Goal: Task Accomplishment & Management: Manage account settings

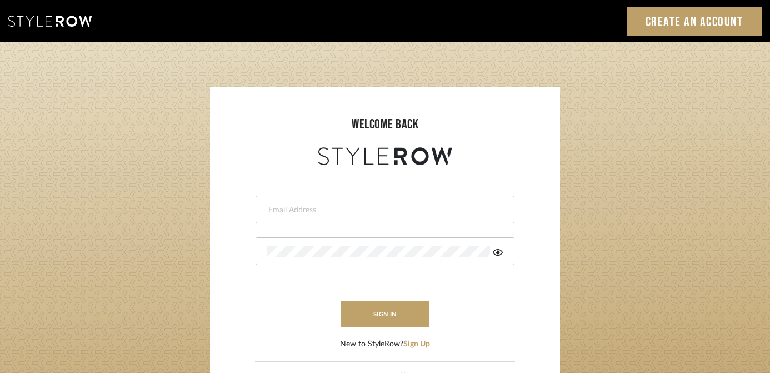
click at [346, 208] on input "email" at bounding box center [383, 209] width 233 height 11
type input "[EMAIL_ADDRESS][DOMAIN_NAME]"
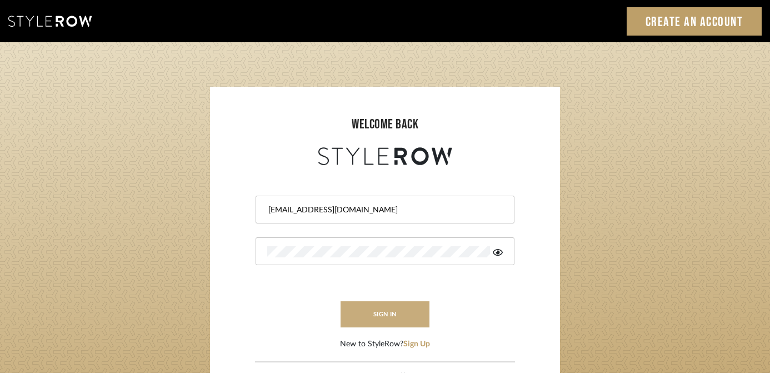
click at [407, 321] on button "sign in" at bounding box center [385, 314] width 89 height 26
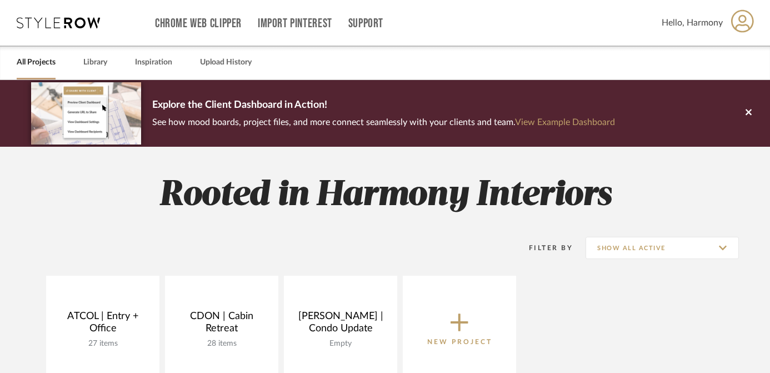
scroll to position [41, 0]
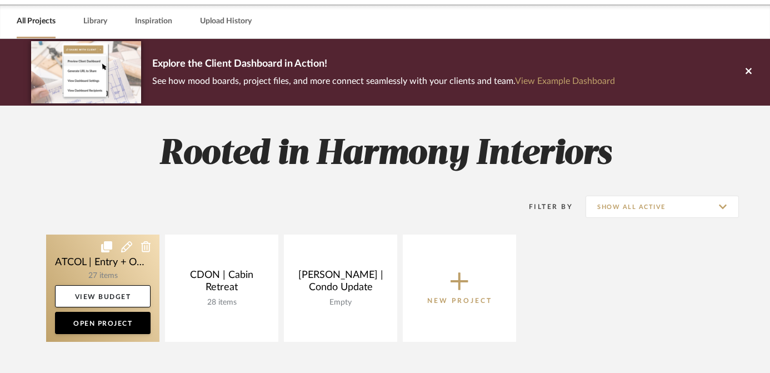
click at [94, 258] on link at bounding box center [102, 287] width 113 height 107
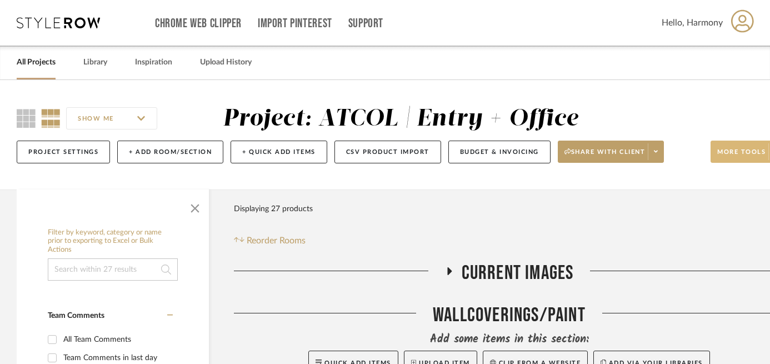
click at [746, 150] on span "More tools" at bounding box center [741, 156] width 48 height 17
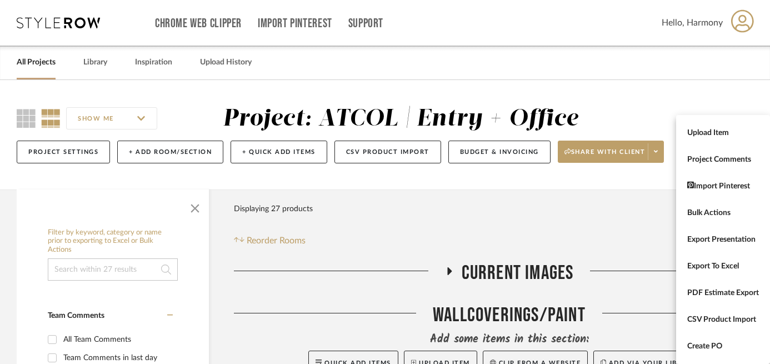
click at [526, 156] on div at bounding box center [385, 182] width 770 height 364
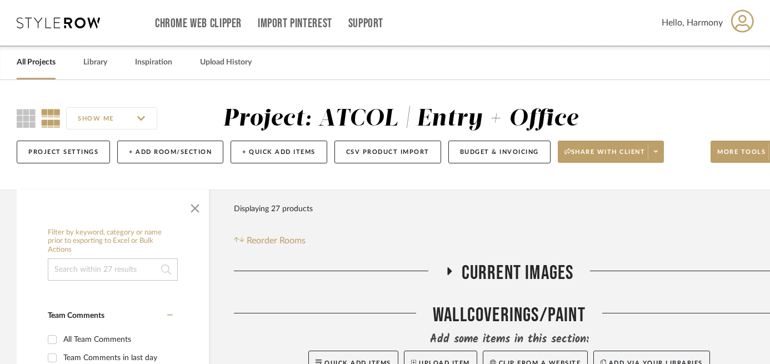
click at [526, 156] on button "Budget & Invoicing" at bounding box center [499, 152] width 102 height 23
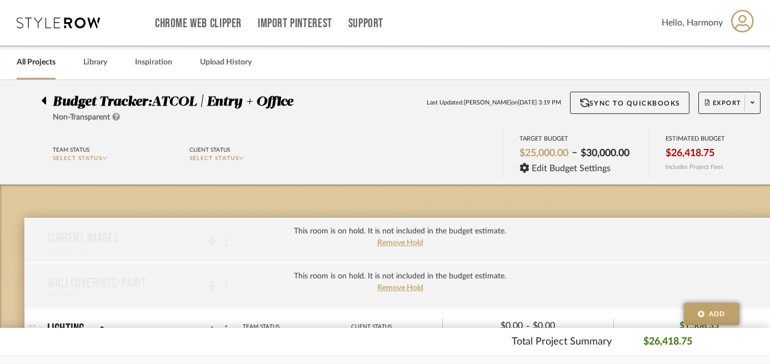
scroll to position [69, 0]
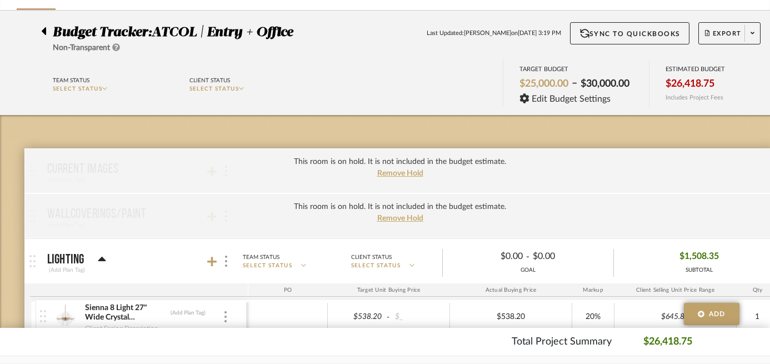
click at [110, 88] on p "SELECT STATUS" at bounding box center [111, 89] width 117 height 8
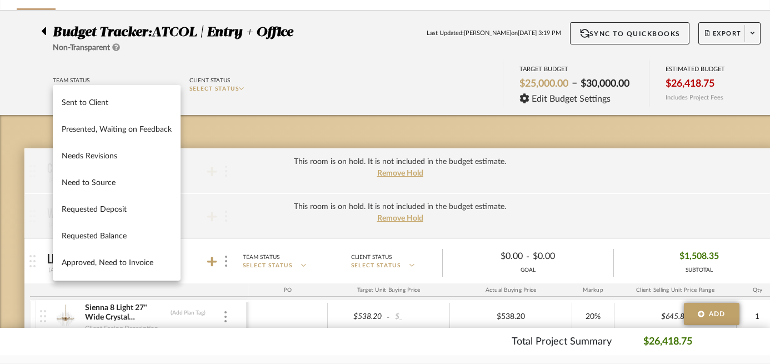
click at [116, 72] on div at bounding box center [385, 182] width 770 height 364
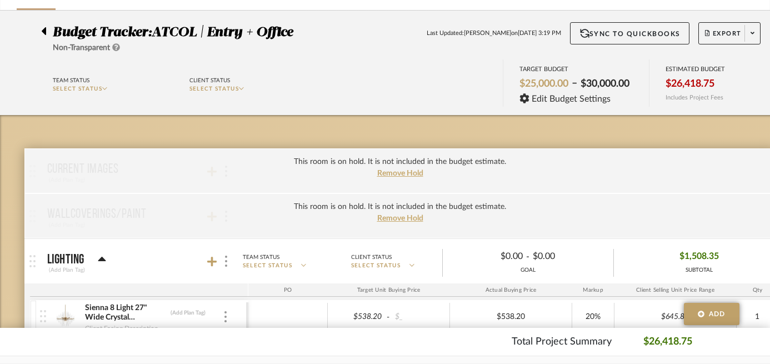
click at [222, 89] on span "SELECT STATUS" at bounding box center [214, 89] width 50 height 6
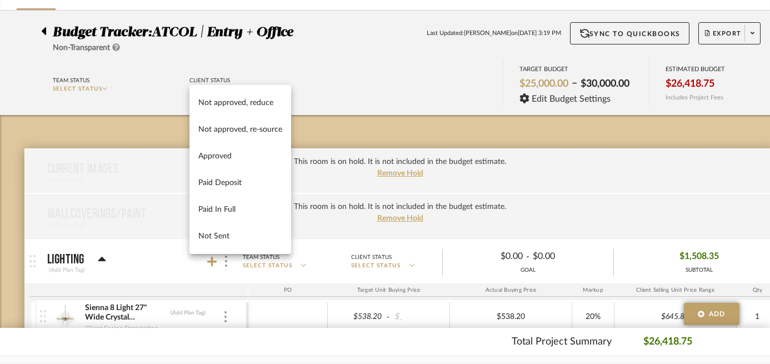
click at [336, 106] on div at bounding box center [385, 182] width 770 height 364
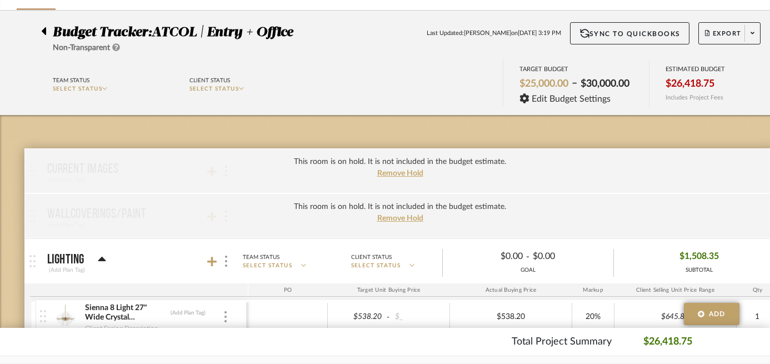
click at [223, 89] on span "SELECT STATUS" at bounding box center [214, 89] width 50 height 6
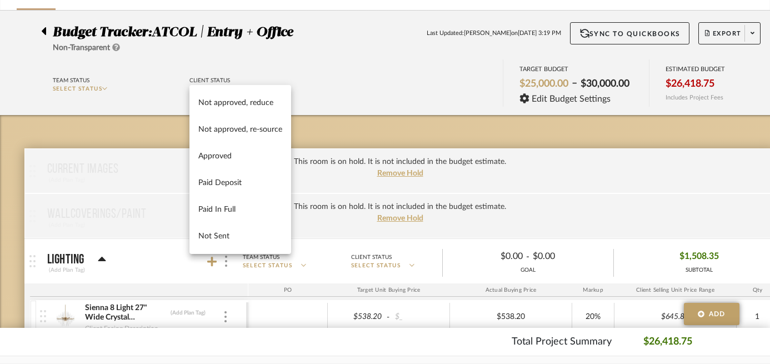
click at [328, 131] on div at bounding box center [385, 182] width 770 height 364
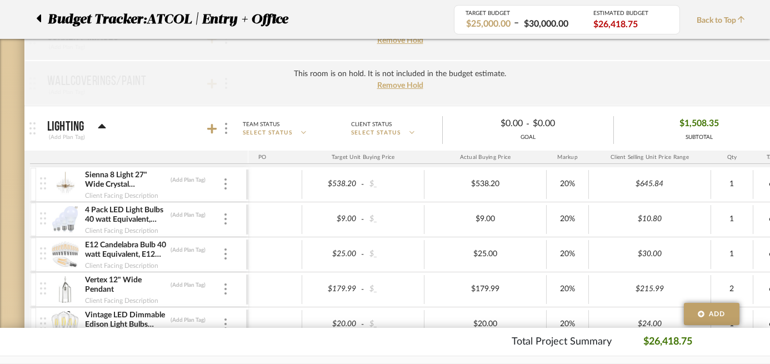
scroll to position [0, 0]
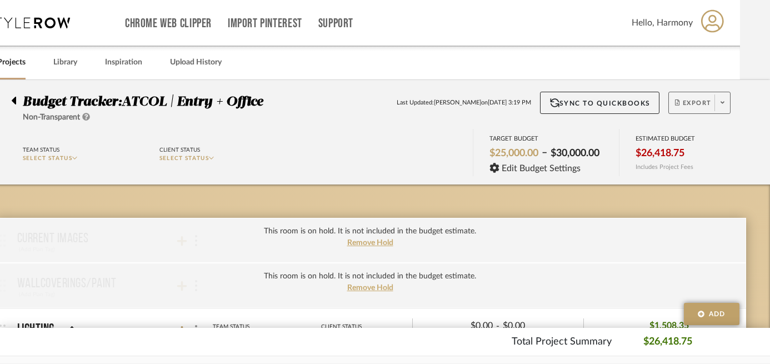
click at [712, 104] on button "Export" at bounding box center [699, 103] width 62 height 22
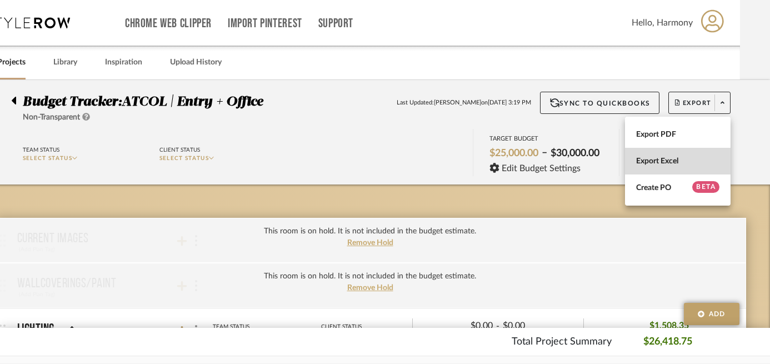
click at [656, 158] on span "Export Excel" at bounding box center [677, 161] width 83 height 9
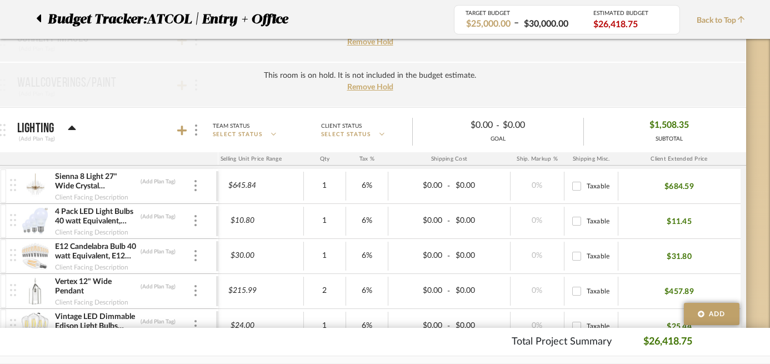
click at [44, 19] on div at bounding box center [42, 19] width 12 height 20
click at [38, 17] on icon at bounding box center [39, 18] width 4 height 8
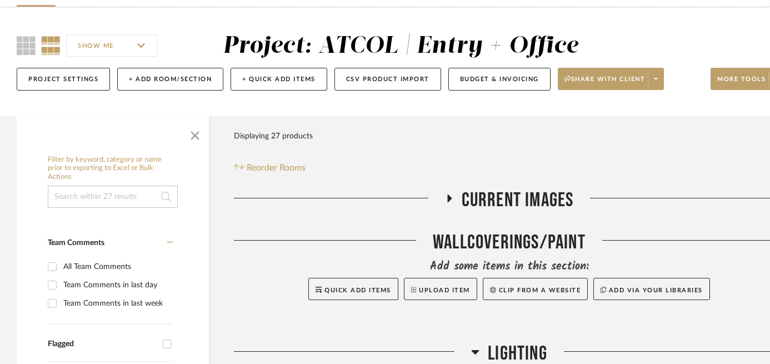
scroll to position [68, 0]
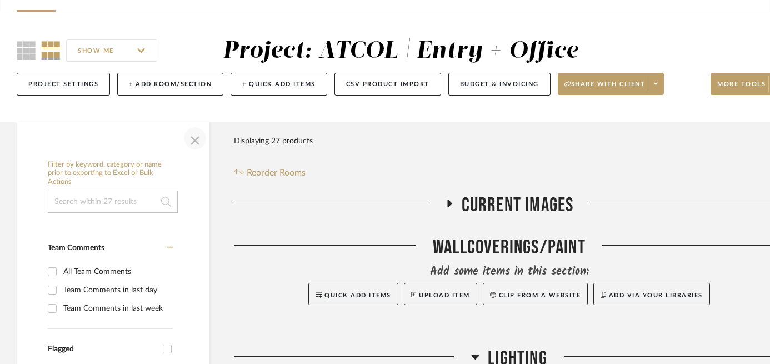
click at [196, 144] on span "button" at bounding box center [195, 138] width 27 height 27
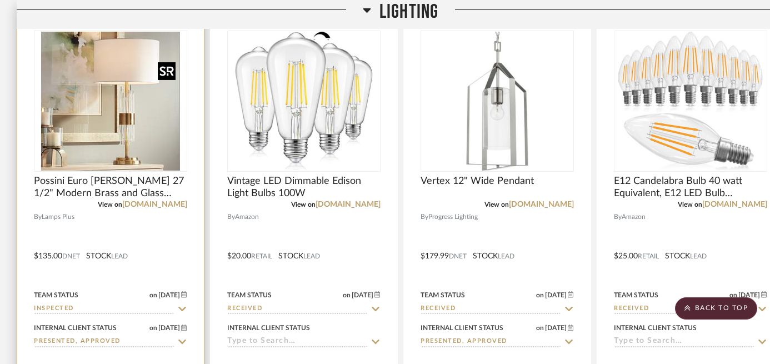
scroll to position [453, 0]
click at [141, 157] on img "0" at bounding box center [110, 100] width 139 height 139
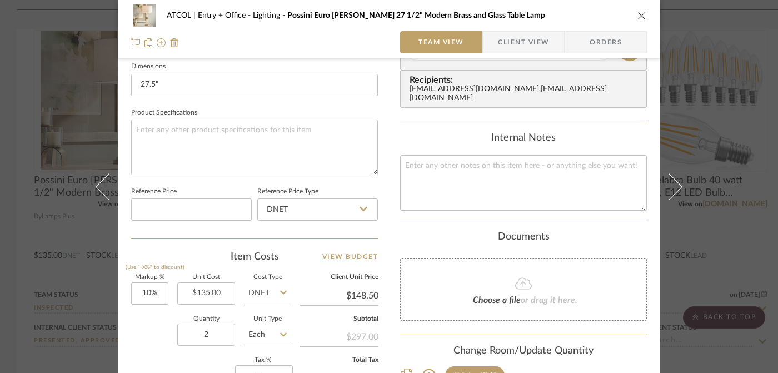
scroll to position [316, 0]
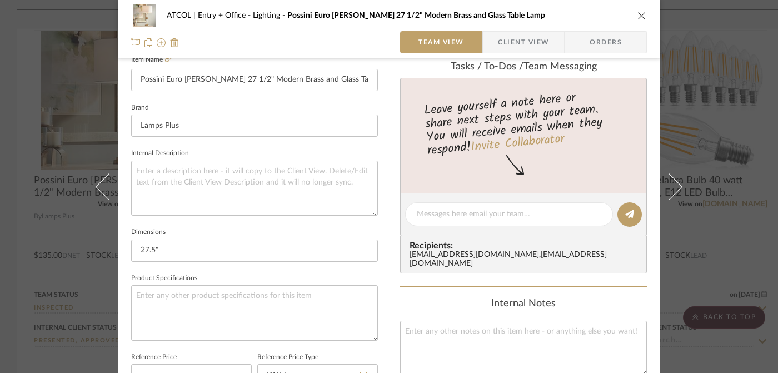
click at [599, 44] on span "Orders" at bounding box center [605, 42] width 57 height 22
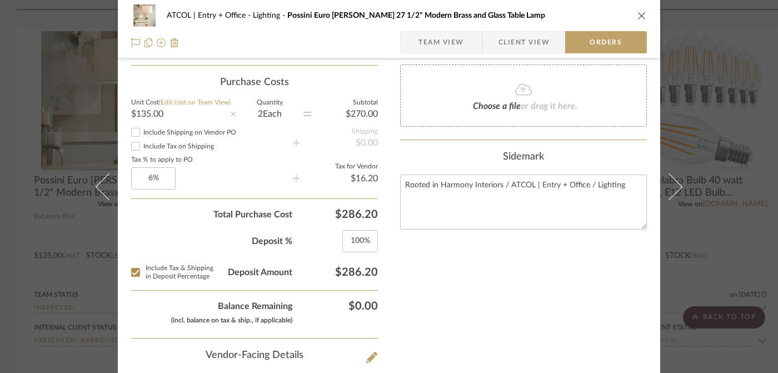
scroll to position [392, 0]
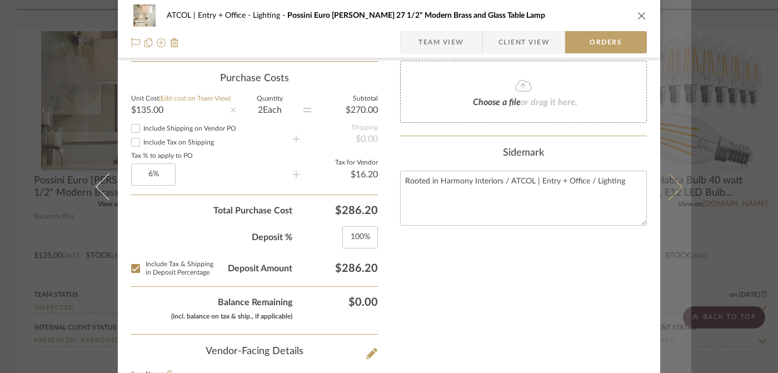
click at [672, 192] on icon at bounding box center [669, 186] width 27 height 27
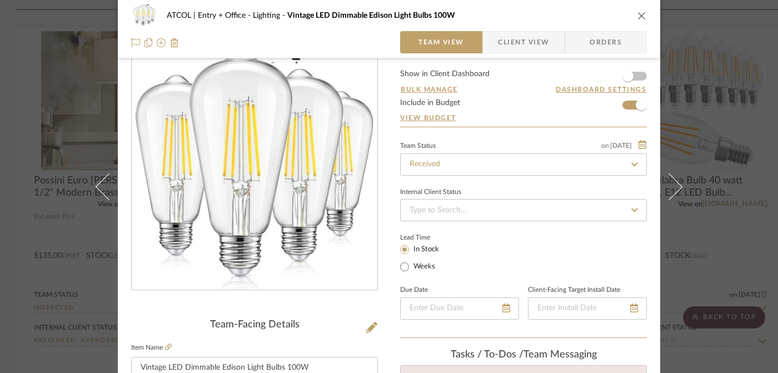
scroll to position [0, 0]
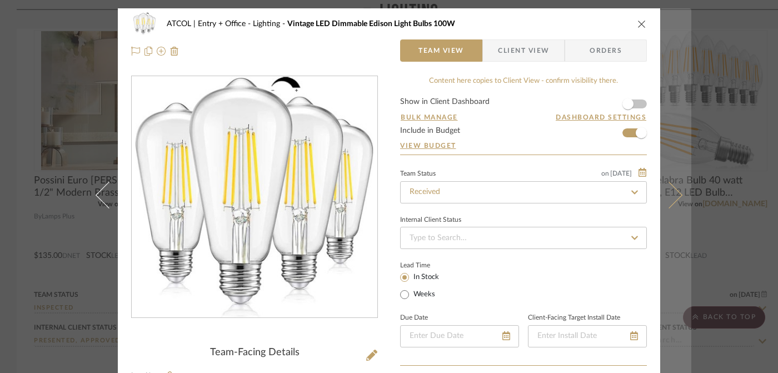
click at [671, 191] on icon at bounding box center [669, 194] width 27 height 27
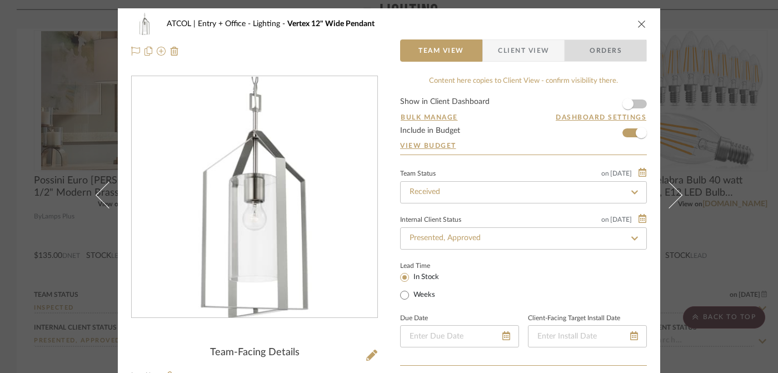
click at [621, 47] on span "Orders" at bounding box center [605, 50] width 57 height 22
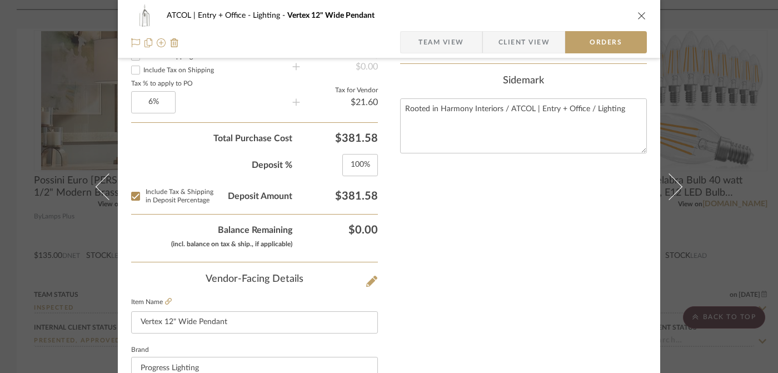
scroll to position [468, 0]
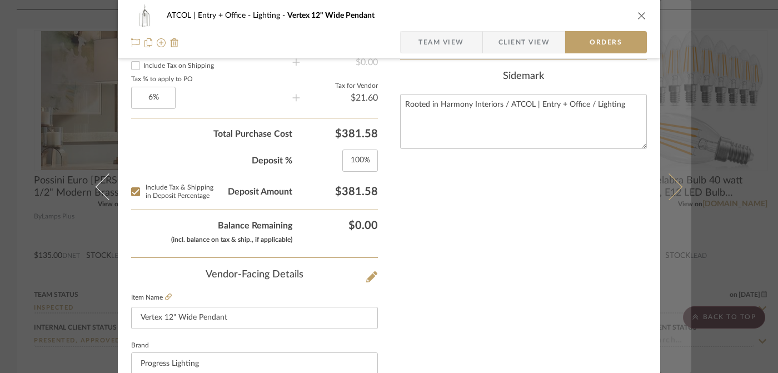
click at [674, 189] on icon at bounding box center [669, 186] width 27 height 27
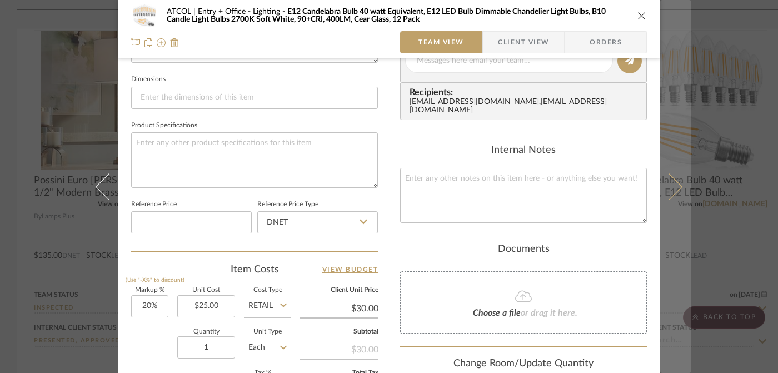
click at [674, 189] on icon at bounding box center [669, 186] width 27 height 27
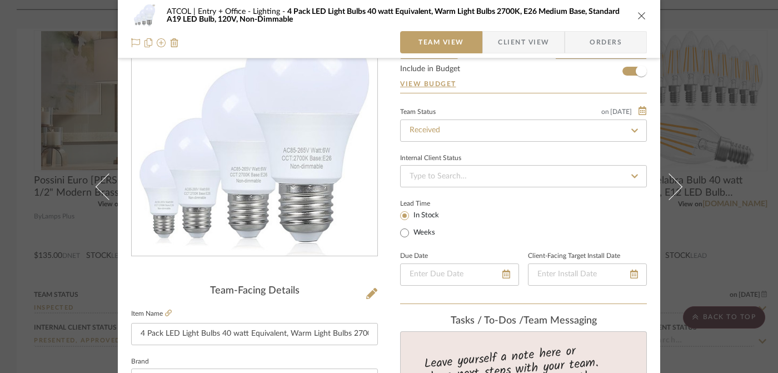
scroll to position [0, 0]
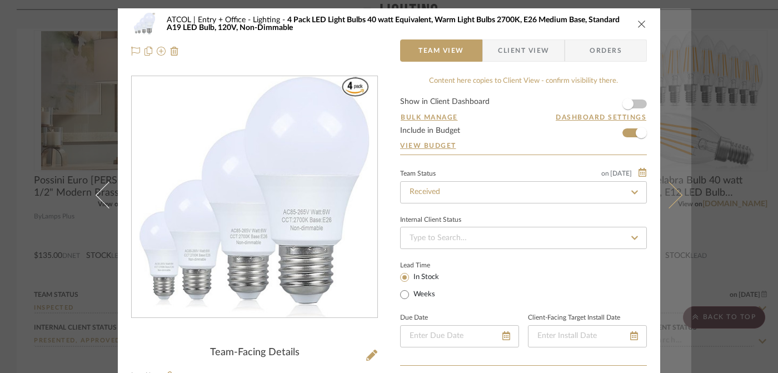
click at [673, 193] on icon at bounding box center [669, 194] width 27 height 27
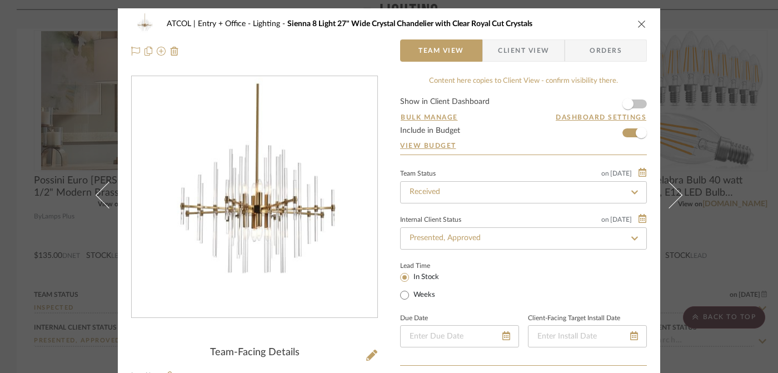
click at [603, 48] on span "Orders" at bounding box center [605, 50] width 57 height 22
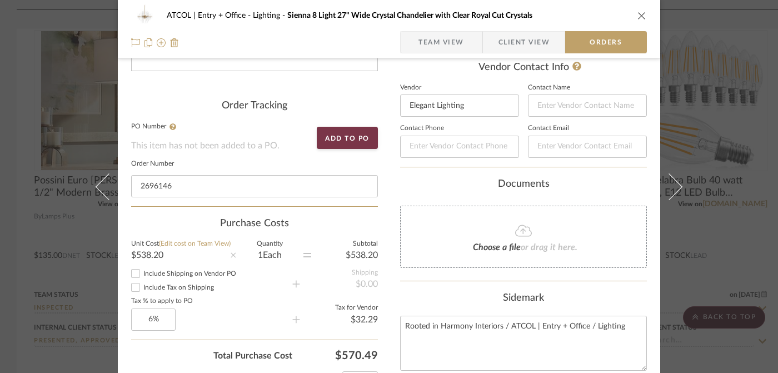
scroll to position [373, 0]
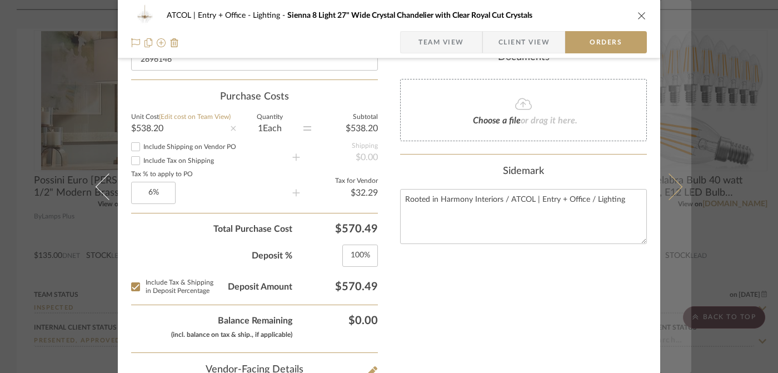
click at [675, 187] on icon at bounding box center [669, 186] width 27 height 27
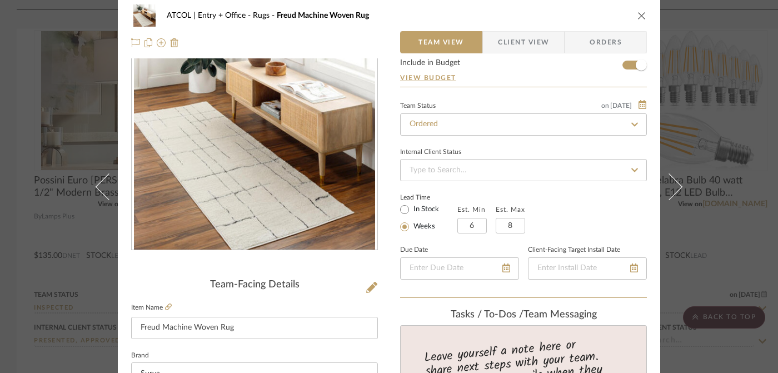
scroll to position [0, 0]
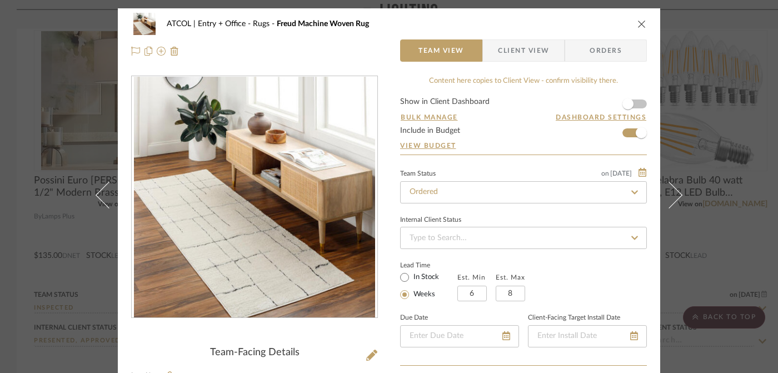
click at [602, 51] on span "Orders" at bounding box center [605, 50] width 57 height 22
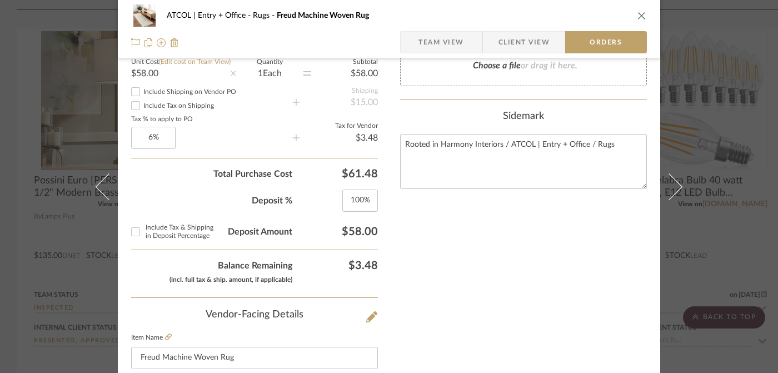
scroll to position [432, 0]
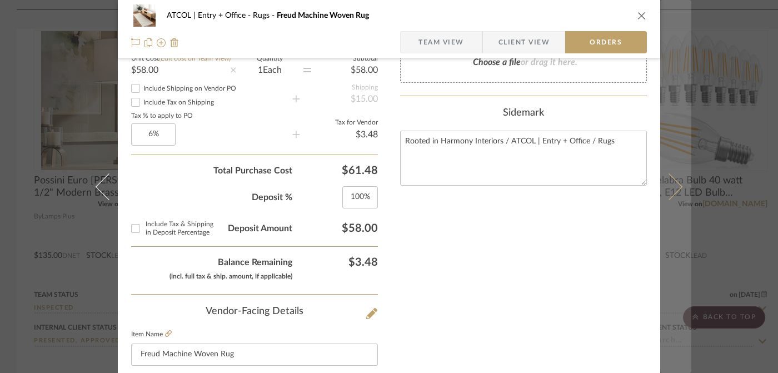
click at [671, 185] on icon at bounding box center [669, 186] width 27 height 27
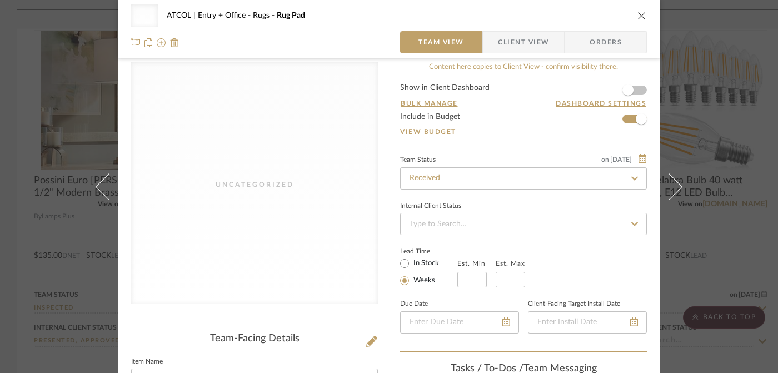
scroll to position [0, 0]
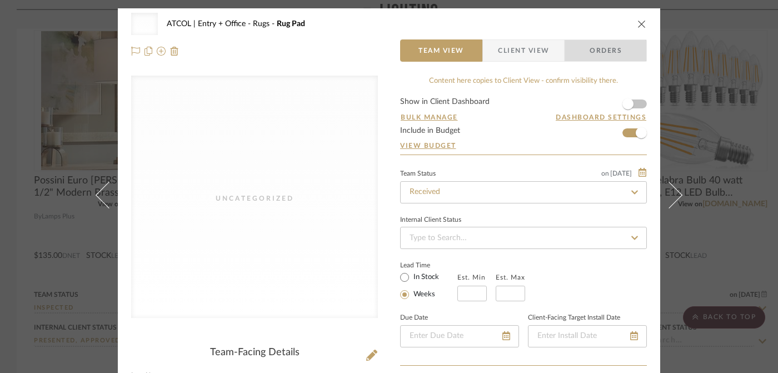
click at [618, 53] on span "Orders" at bounding box center [605, 50] width 57 height 22
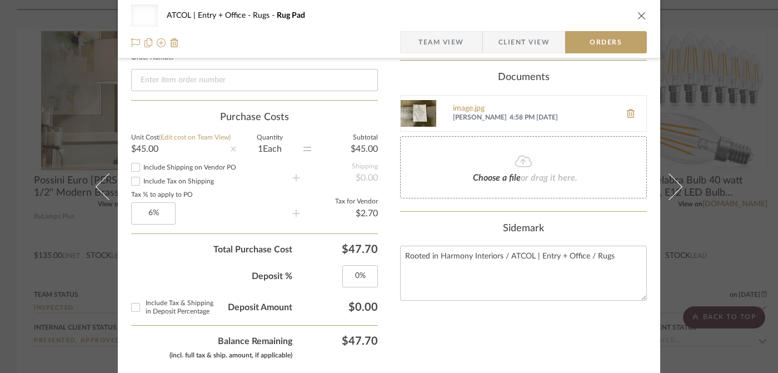
scroll to position [466, 0]
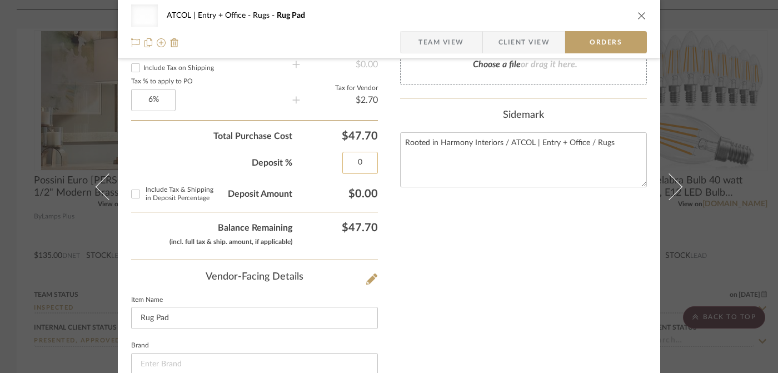
click at [357, 163] on input "0" at bounding box center [360, 163] width 36 height 22
type input "100%"
click at [129, 194] on input "Include Tax & Shipping in Deposit Percentage" at bounding box center [136, 194] width 18 height 18
checkbox input "true"
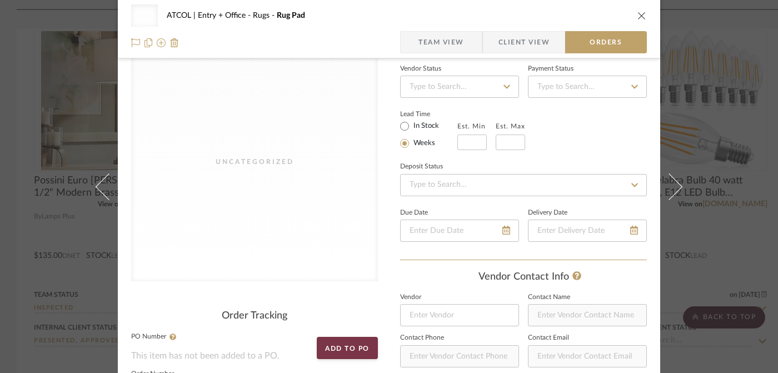
scroll to position [0, 0]
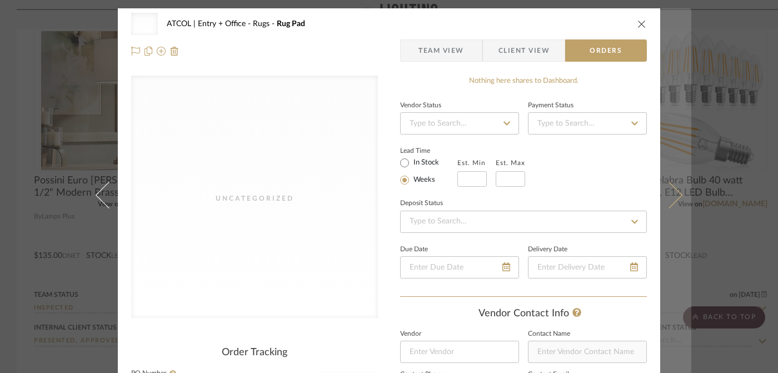
click at [673, 188] on button at bounding box center [675, 194] width 31 height 373
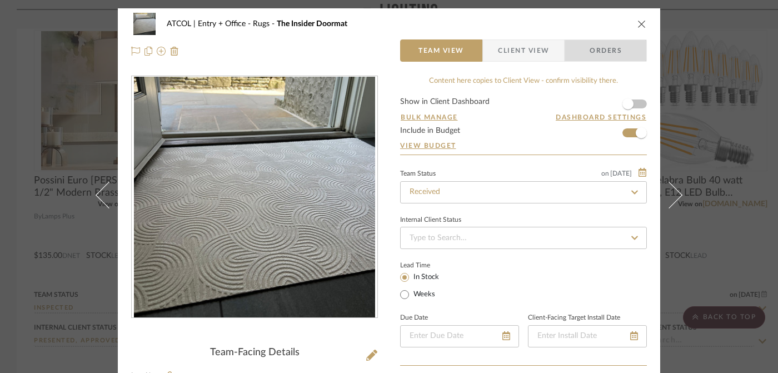
click at [614, 58] on span "Orders" at bounding box center [605, 50] width 57 height 22
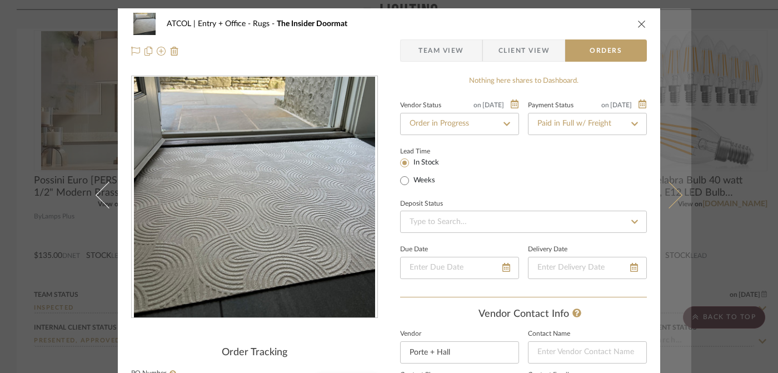
click at [673, 200] on button at bounding box center [675, 194] width 31 height 373
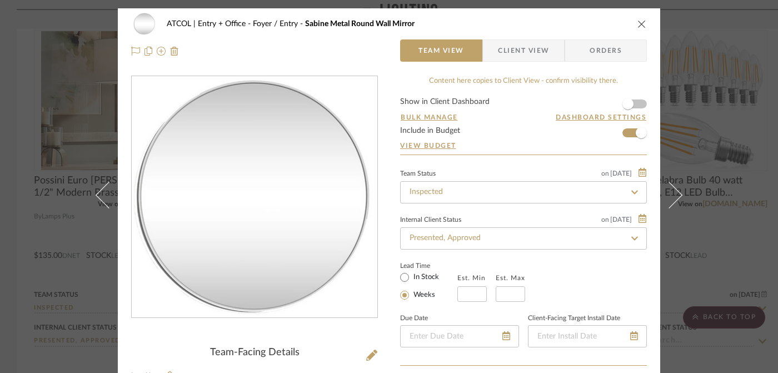
click at [609, 63] on div "ATCOL | Entry + Office Foyer / Entry Sabine Metal Round Wall Mirror Team View C…" at bounding box center [389, 37] width 542 height 58
click at [611, 50] on span "Orders" at bounding box center [605, 50] width 57 height 22
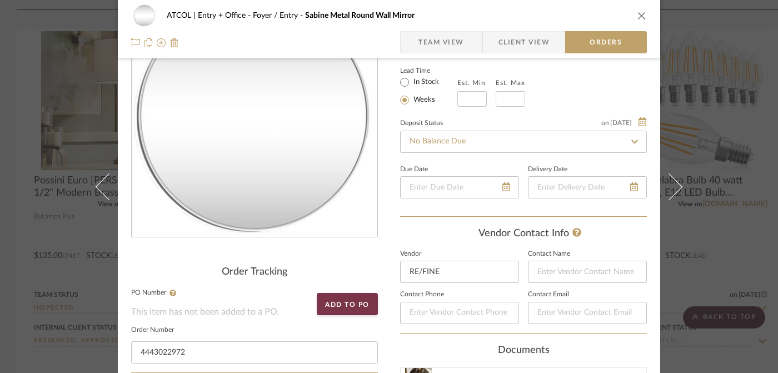
scroll to position [62, 0]
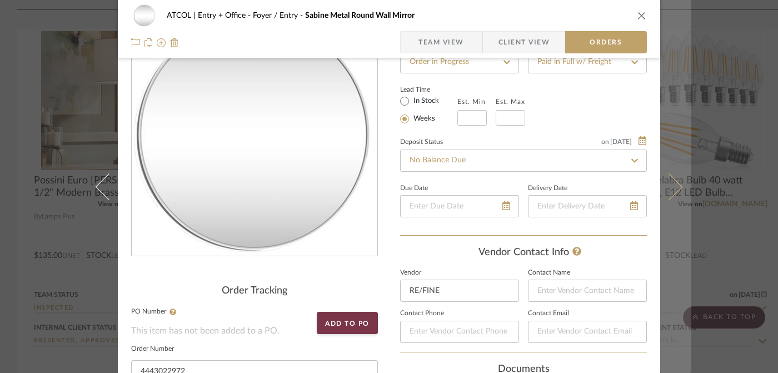
click at [666, 188] on icon at bounding box center [669, 186] width 27 height 27
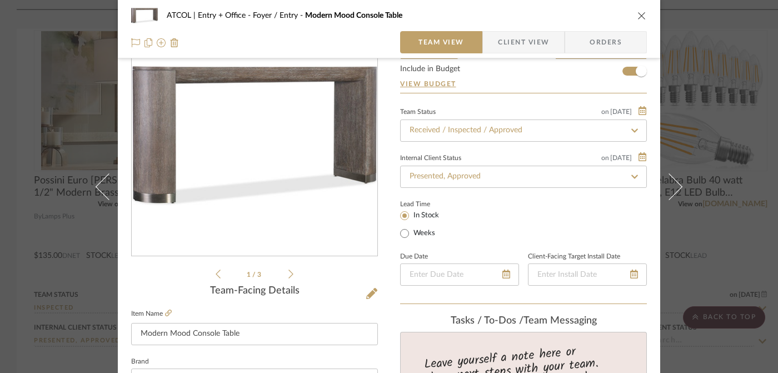
click at [622, 39] on span "Orders" at bounding box center [605, 42] width 57 height 22
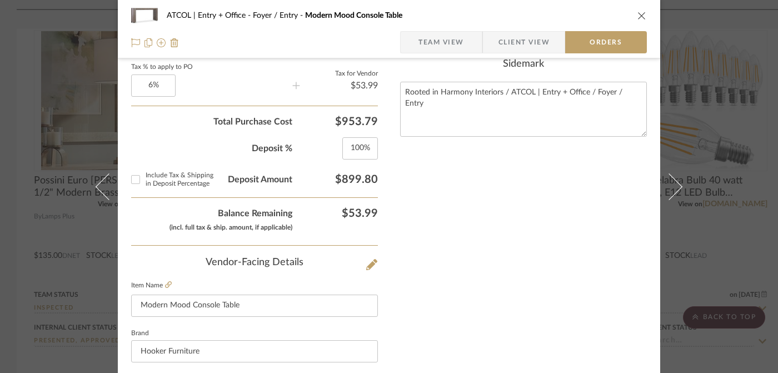
scroll to position [482, 0]
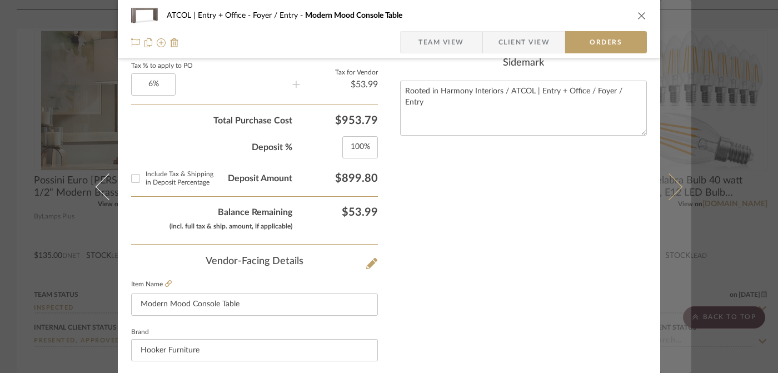
click at [668, 184] on icon at bounding box center [669, 186] width 27 height 27
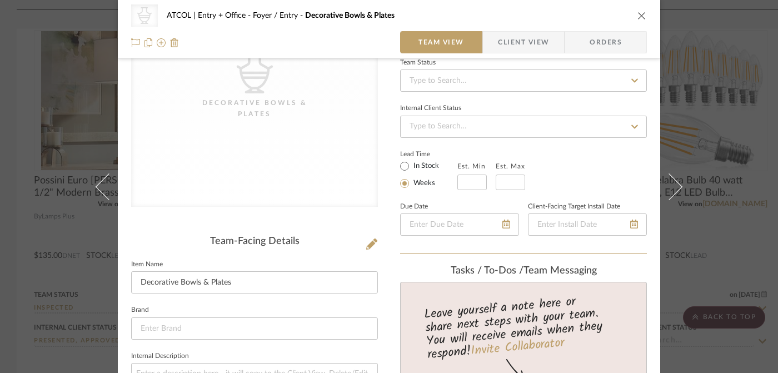
scroll to position [0, 0]
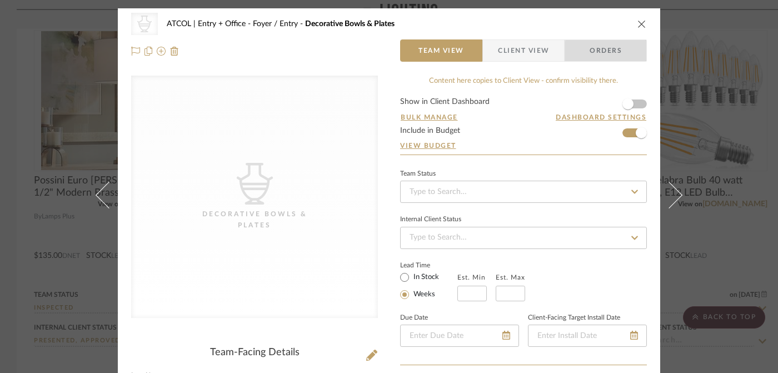
click at [610, 54] on span "Orders" at bounding box center [605, 50] width 57 height 22
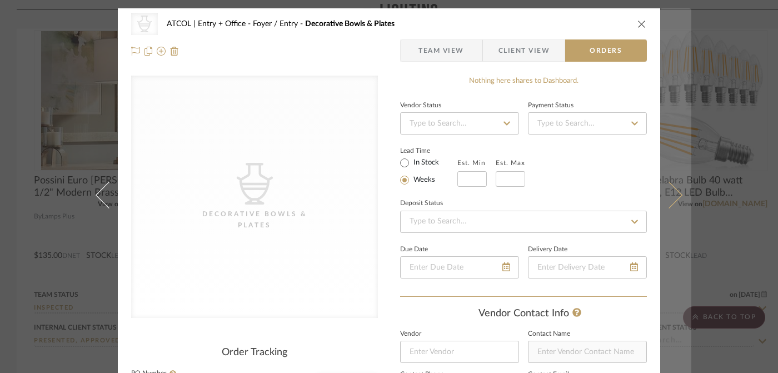
click at [674, 194] on icon at bounding box center [669, 194] width 27 height 27
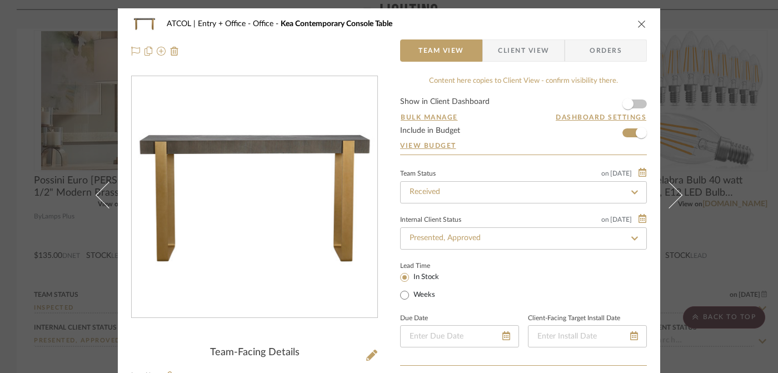
click at [608, 60] on span "Orders" at bounding box center [605, 50] width 57 height 22
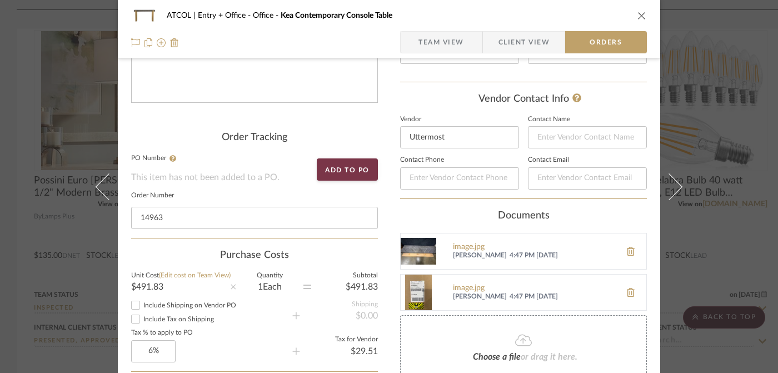
scroll to position [486, 0]
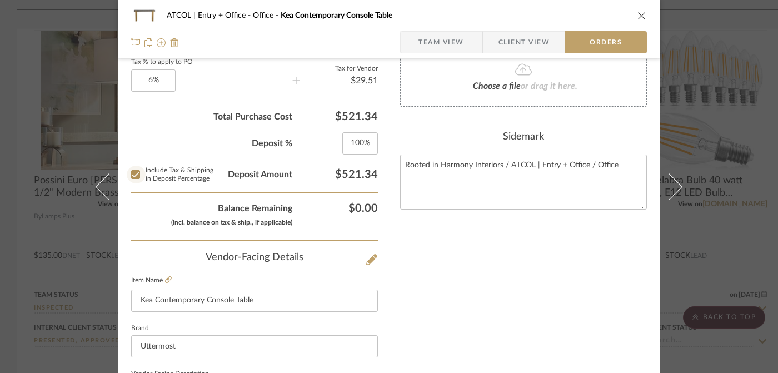
click at [129, 176] on input "Include Tax & Shipping in Deposit Percentage" at bounding box center [136, 175] width 18 height 18
checkbox input "false"
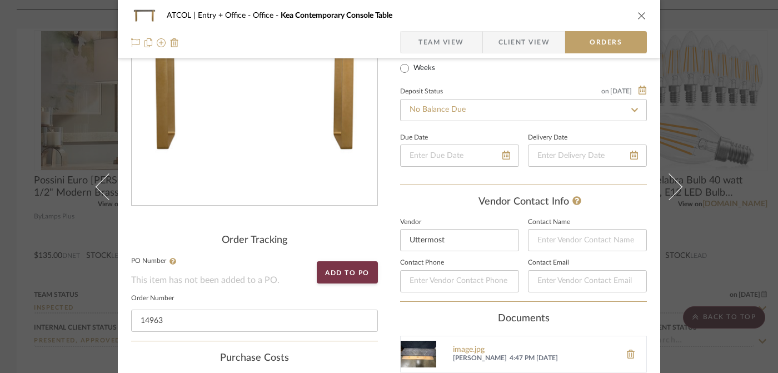
scroll to position [0, 0]
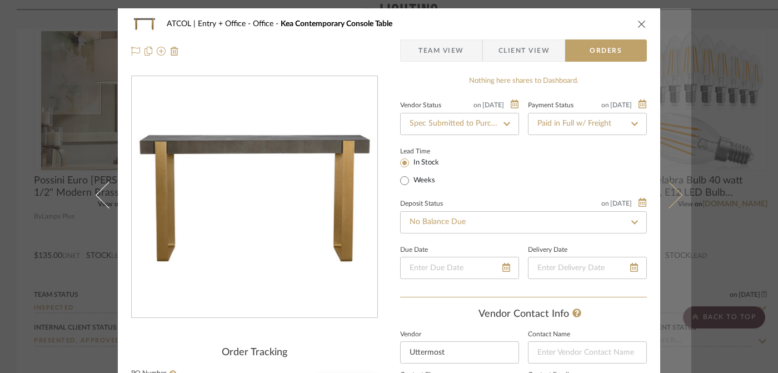
click at [677, 188] on button at bounding box center [675, 194] width 31 height 373
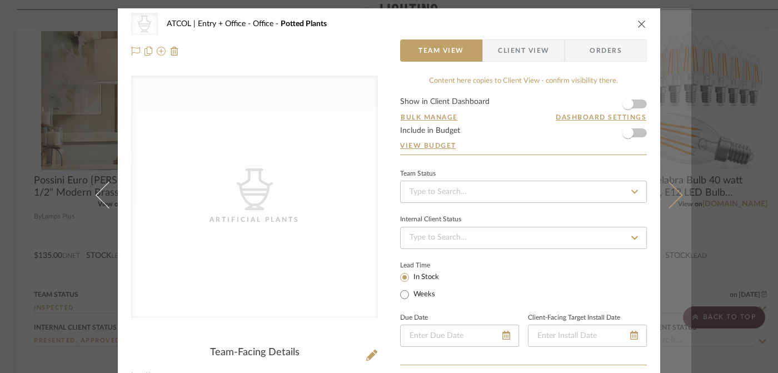
click at [677, 188] on button at bounding box center [675, 194] width 31 height 373
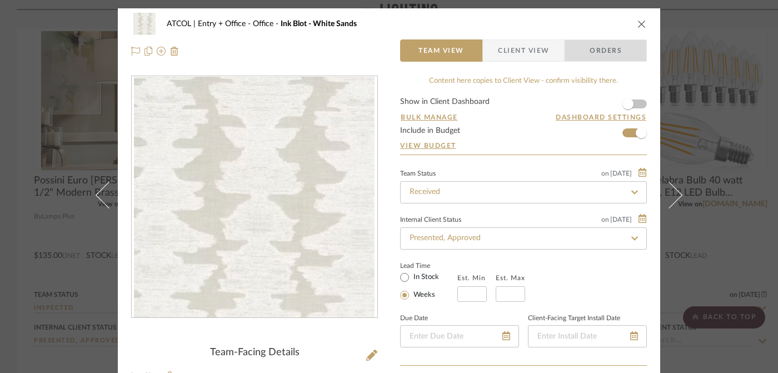
click at [619, 42] on span "Orders" at bounding box center [605, 50] width 57 height 22
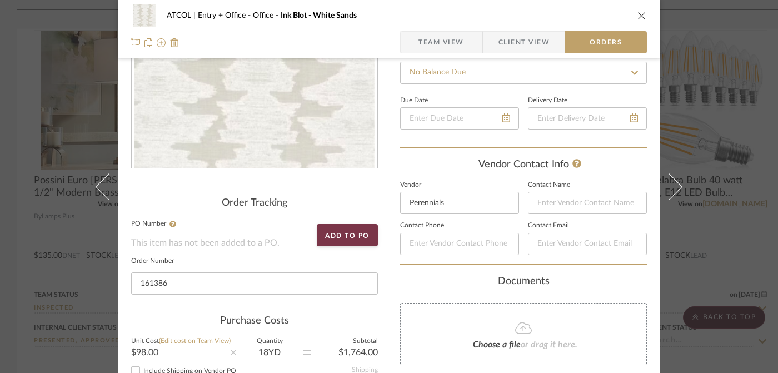
scroll to position [389, 0]
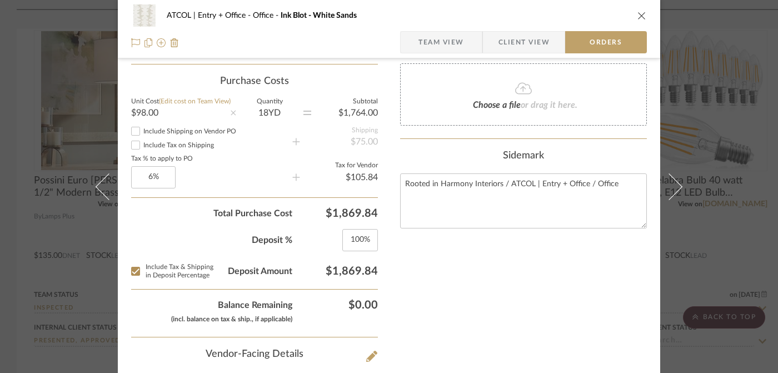
click at [131, 271] on input "Include Tax & Shipping in Deposit Percentage" at bounding box center [136, 271] width 18 height 18
checkbox input "false"
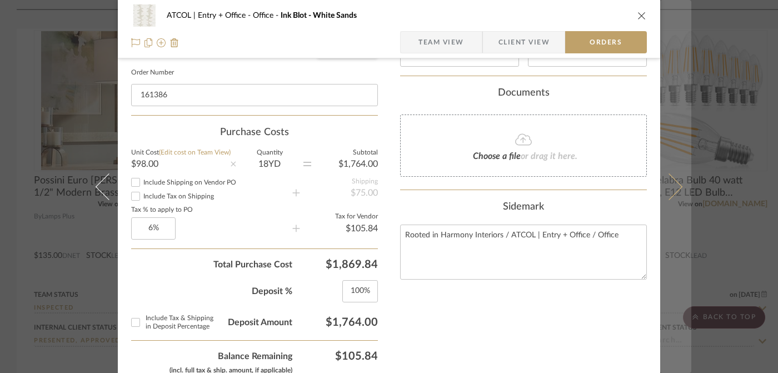
click at [674, 186] on icon at bounding box center [669, 186] width 27 height 27
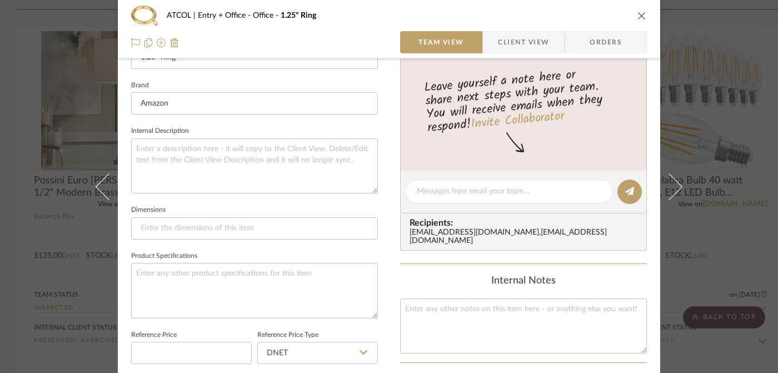
scroll to position [0, 0]
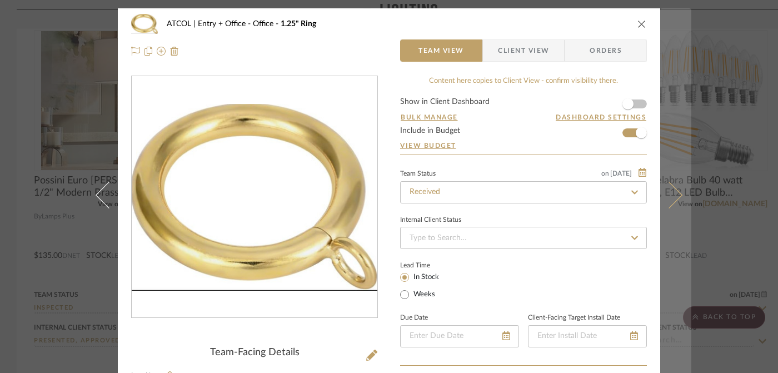
click at [673, 189] on button at bounding box center [675, 194] width 31 height 373
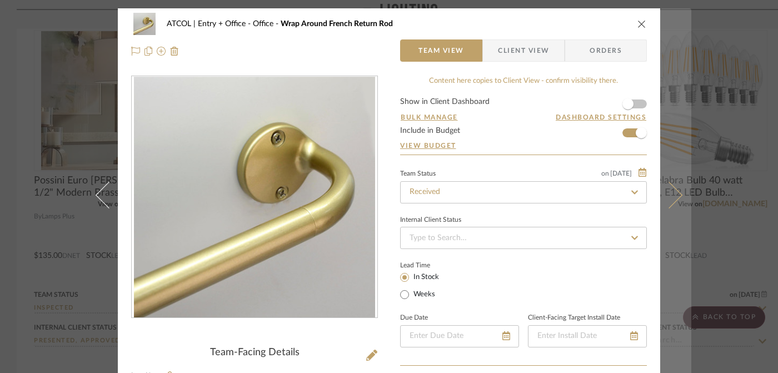
click at [674, 190] on icon at bounding box center [669, 194] width 27 height 27
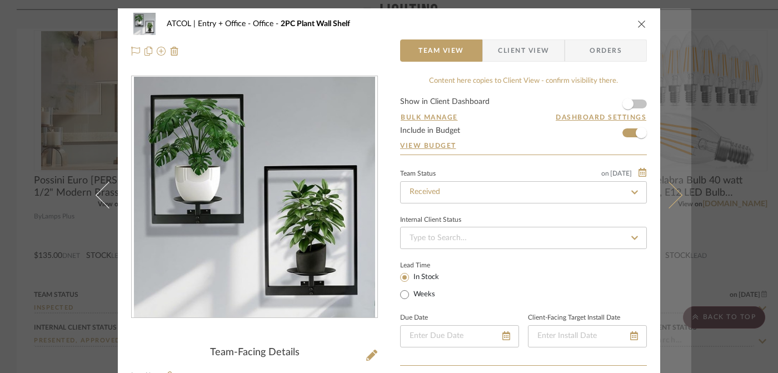
click at [674, 190] on icon at bounding box center [669, 194] width 27 height 27
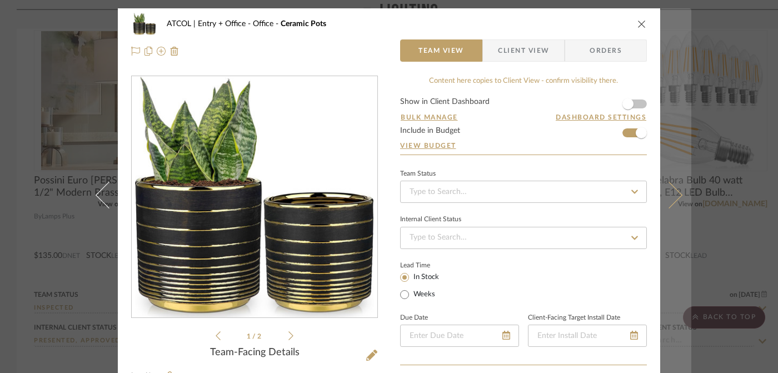
click at [674, 191] on icon at bounding box center [669, 194] width 27 height 27
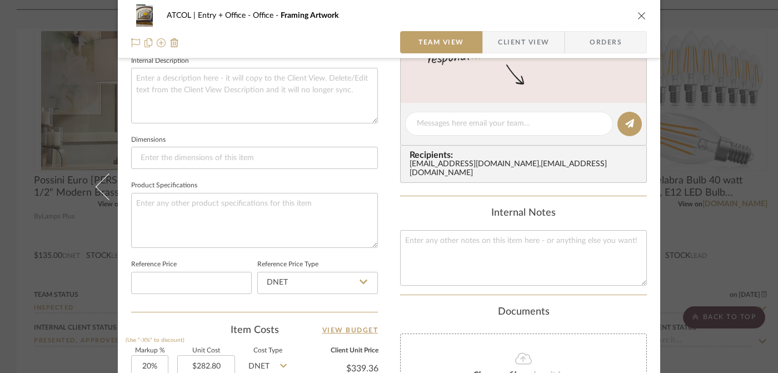
scroll to position [262, 0]
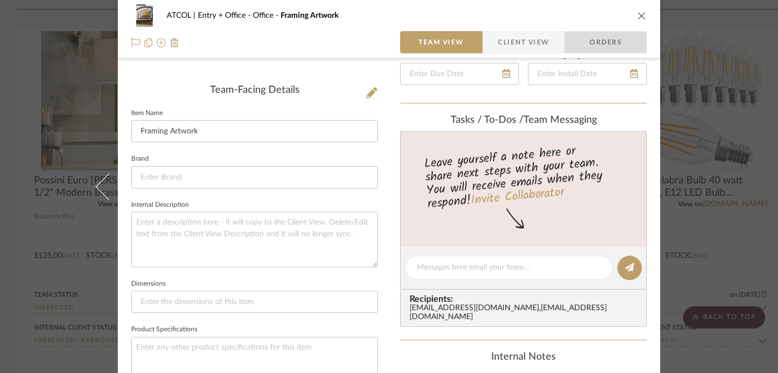
click at [599, 44] on span "Orders" at bounding box center [605, 42] width 57 height 22
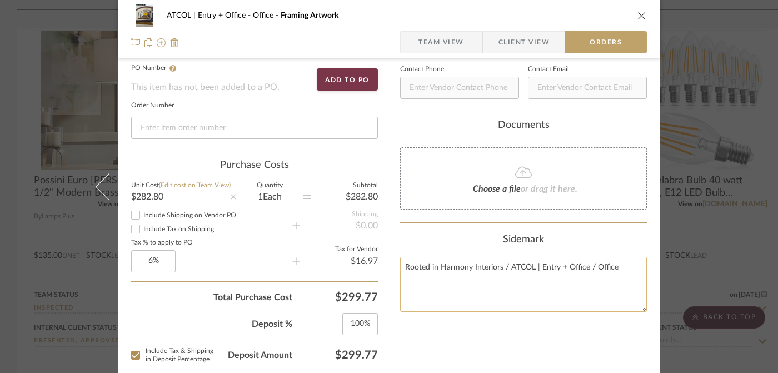
scroll to position [523, 0]
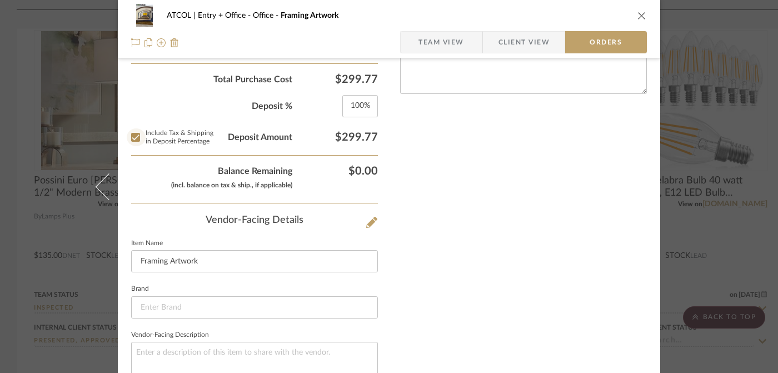
click at [133, 140] on input "Include Tax & Shipping in Deposit Percentage" at bounding box center [136, 137] width 18 height 18
checkbox input "false"
click at [637, 18] on icon "close" at bounding box center [641, 15] width 9 height 9
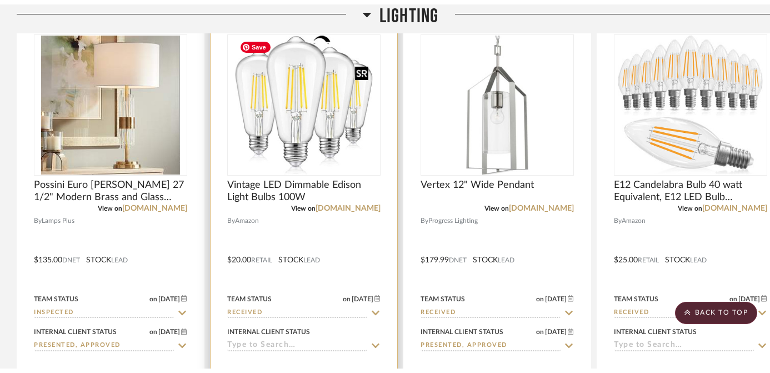
scroll to position [0, 0]
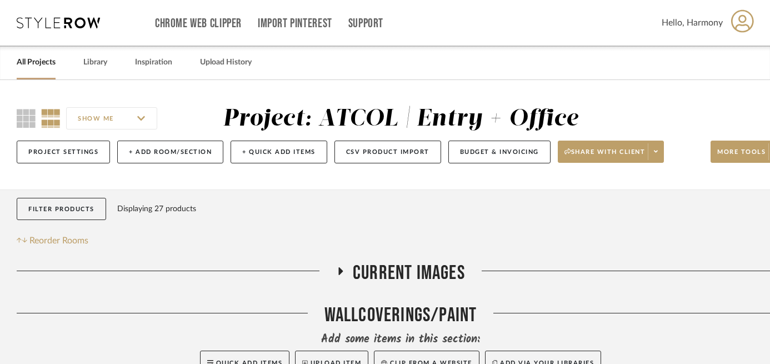
click at [60, 61] on div "All Projects Library Inspiration Upload History" at bounding box center [385, 63] width 770 height 34
click at [39, 67] on link "All Projects" at bounding box center [36, 62] width 39 height 15
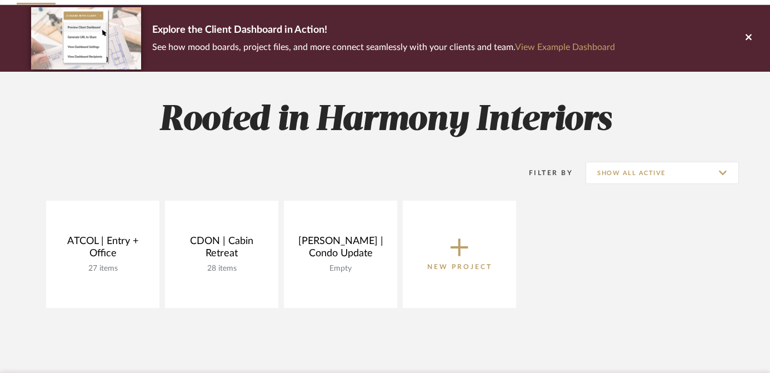
scroll to position [122, 0]
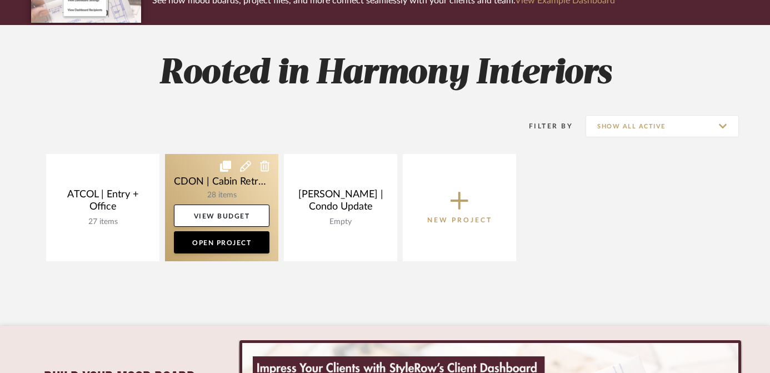
click at [186, 179] on link at bounding box center [221, 207] width 113 height 107
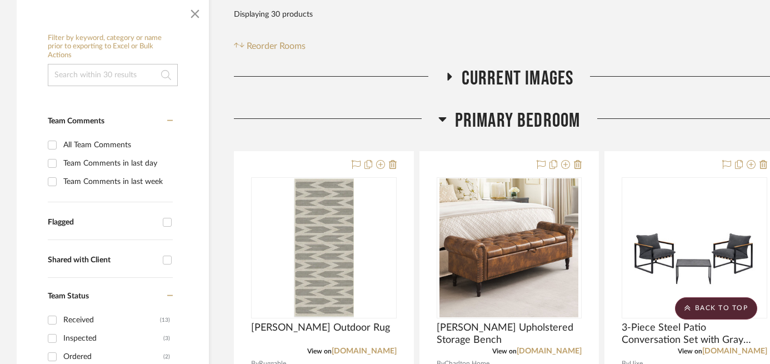
scroll to position [205, 0]
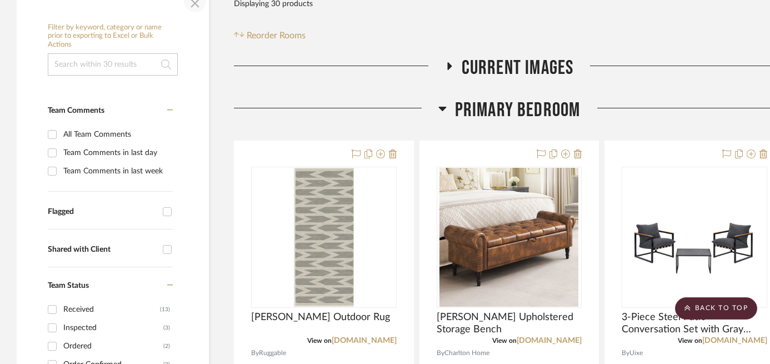
click at [194, 3] on span "button" at bounding box center [195, 1] width 27 height 27
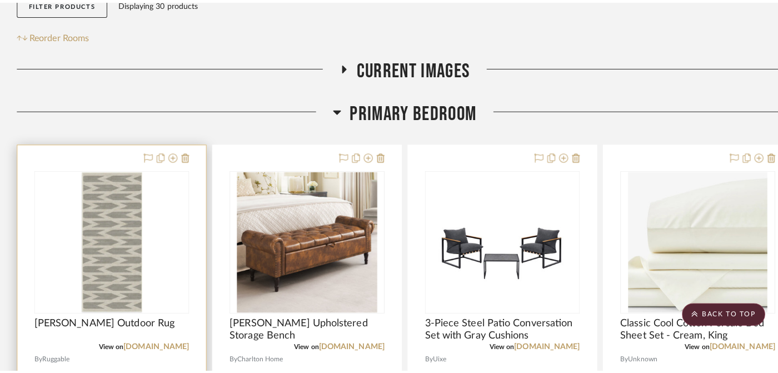
scroll to position [0, 0]
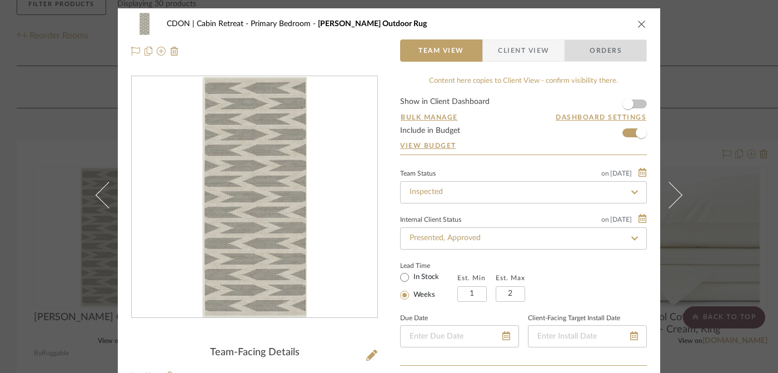
click at [612, 46] on span "Orders" at bounding box center [605, 50] width 57 height 22
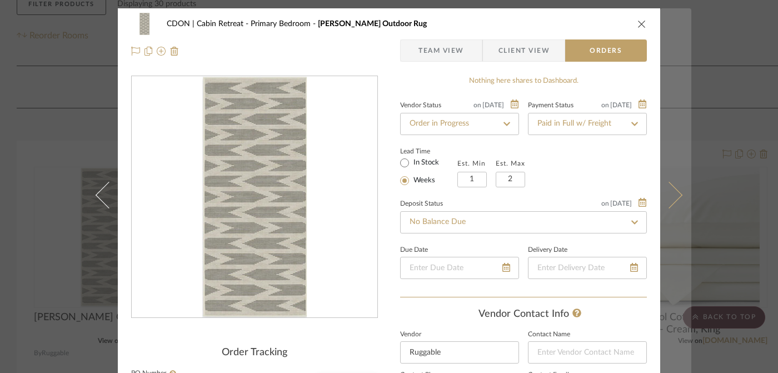
click at [668, 188] on icon at bounding box center [669, 194] width 27 height 27
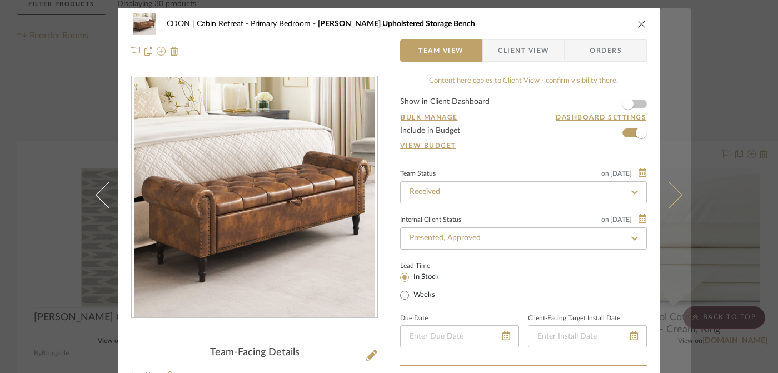
click at [669, 188] on icon at bounding box center [669, 194] width 27 height 27
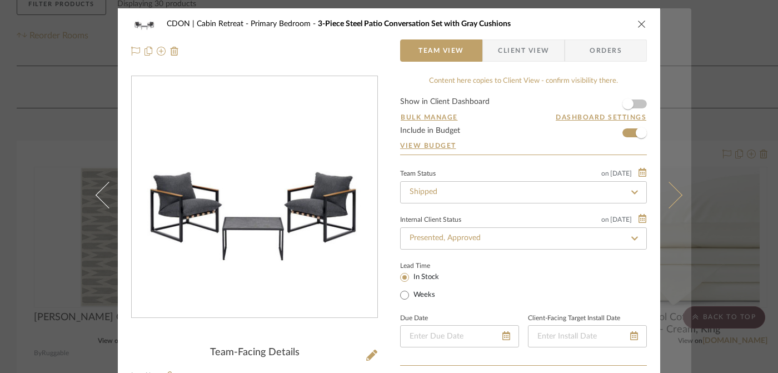
click at [669, 189] on icon at bounding box center [669, 194] width 27 height 27
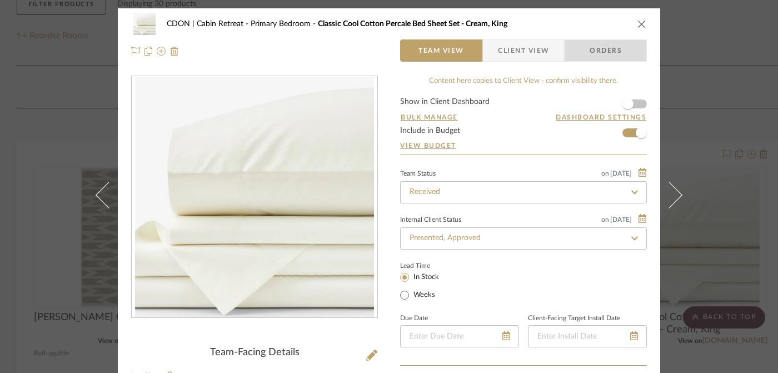
click at [614, 49] on span "Orders" at bounding box center [605, 50] width 57 height 22
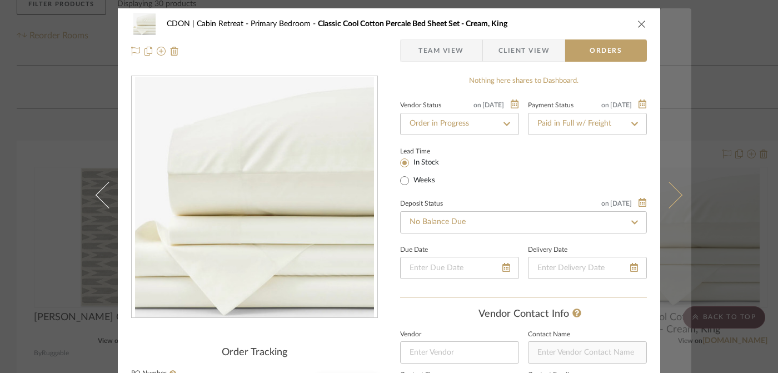
click at [676, 196] on icon at bounding box center [669, 194] width 27 height 27
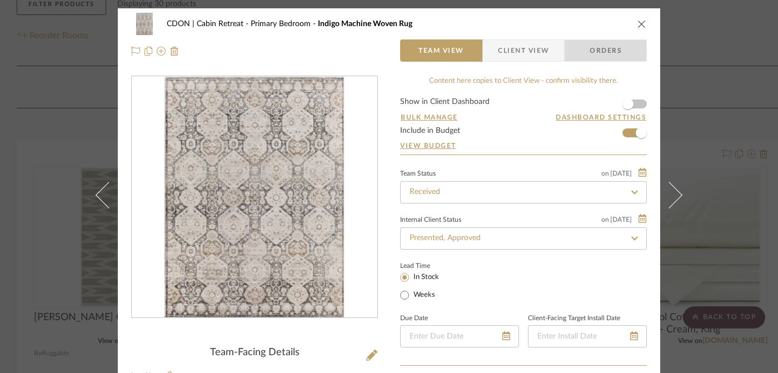
click at [612, 57] on span "Orders" at bounding box center [605, 50] width 57 height 22
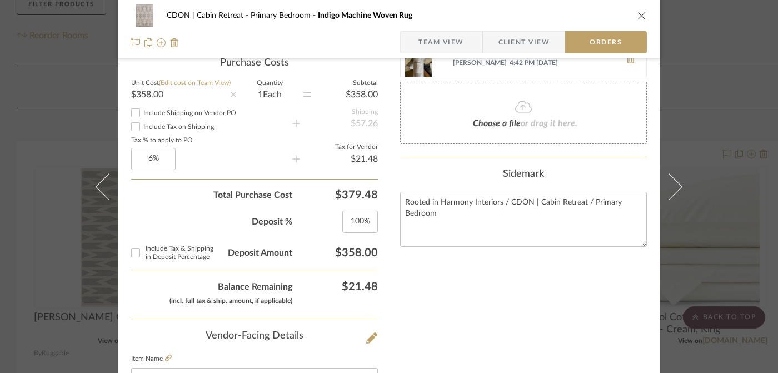
scroll to position [409, 0]
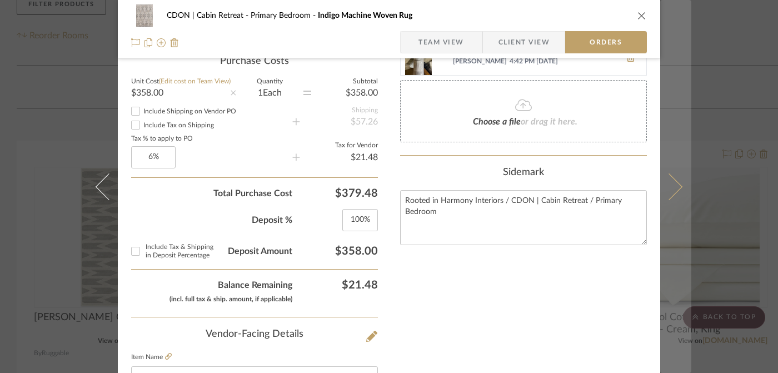
click at [678, 187] on button at bounding box center [675, 186] width 31 height 373
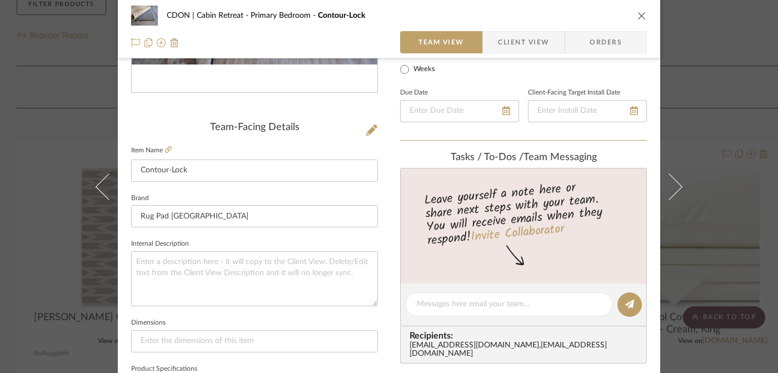
scroll to position [0, 0]
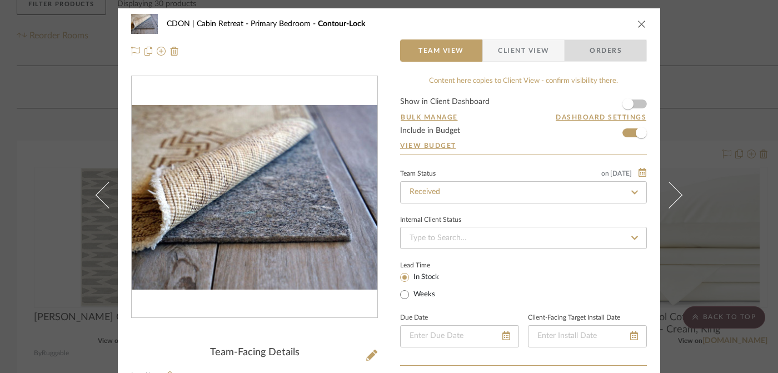
click at [601, 45] on span "Orders" at bounding box center [605, 50] width 57 height 22
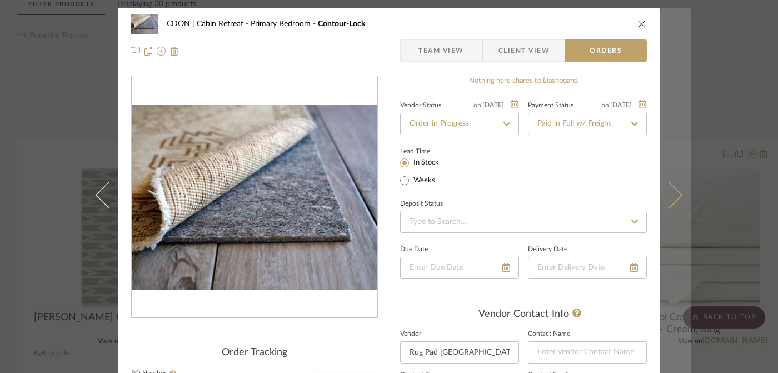
click at [668, 197] on icon at bounding box center [669, 194] width 27 height 27
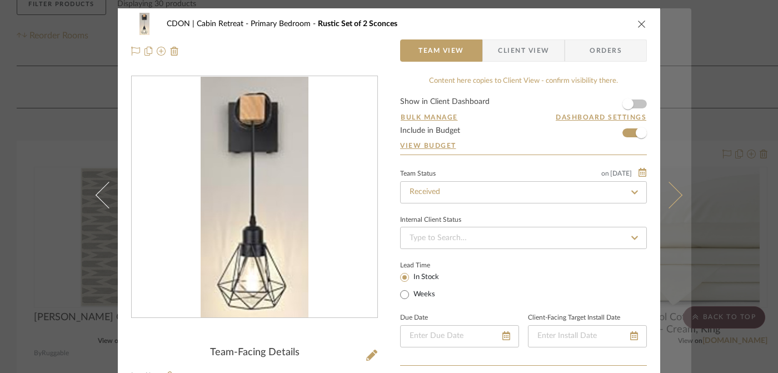
click at [668, 197] on icon at bounding box center [669, 194] width 27 height 27
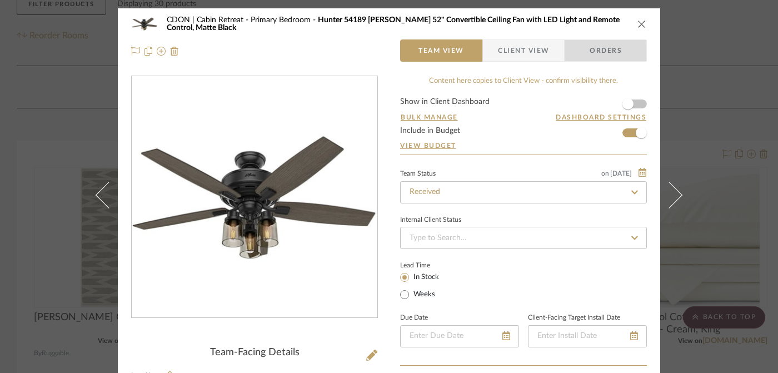
click at [615, 51] on span "Orders" at bounding box center [605, 50] width 57 height 22
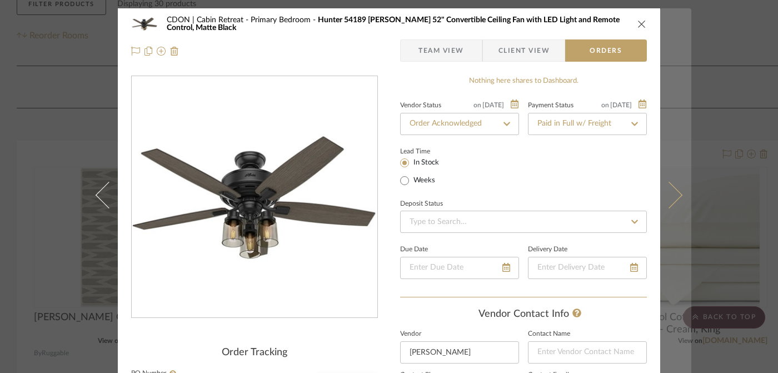
click at [675, 189] on button at bounding box center [675, 194] width 31 height 373
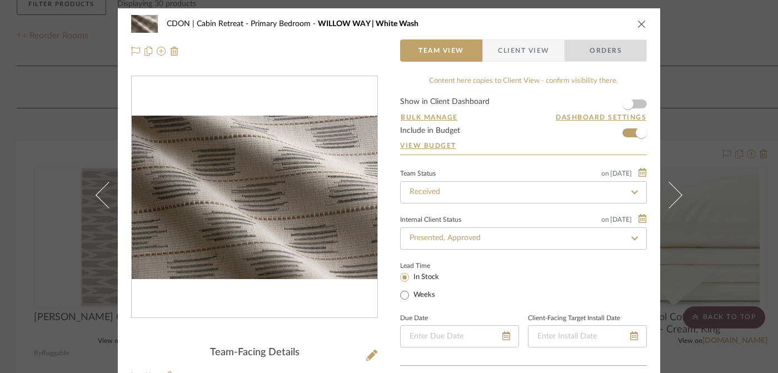
click at [626, 47] on span "Orders" at bounding box center [605, 50] width 57 height 22
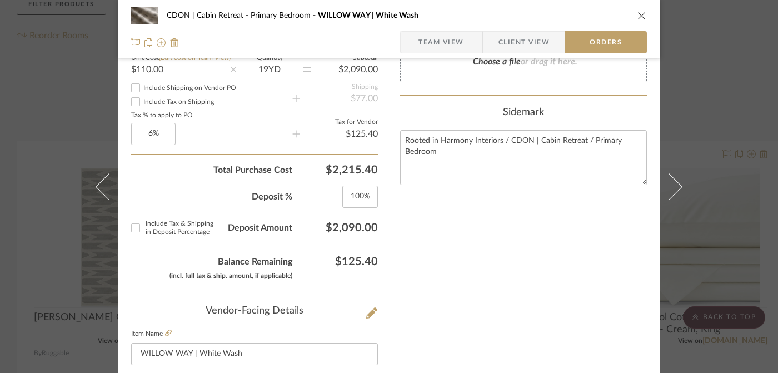
scroll to position [435, 0]
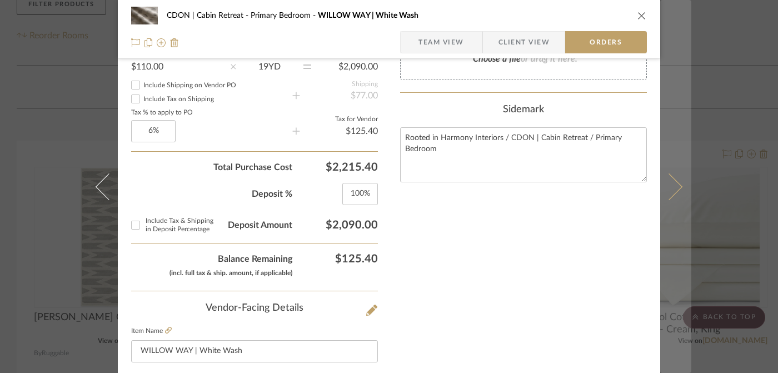
click at [681, 187] on button at bounding box center [675, 186] width 31 height 373
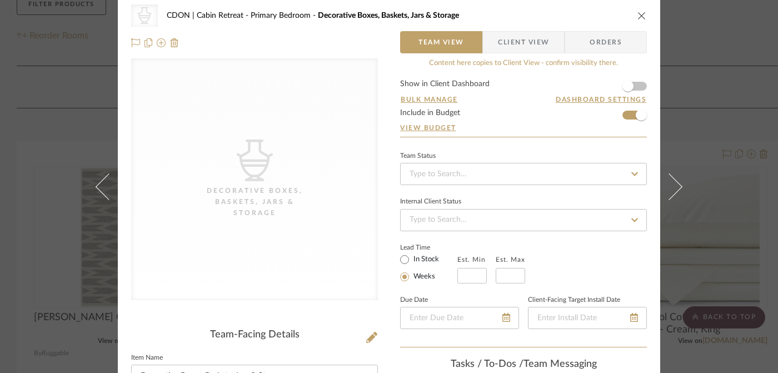
scroll to position [0, 0]
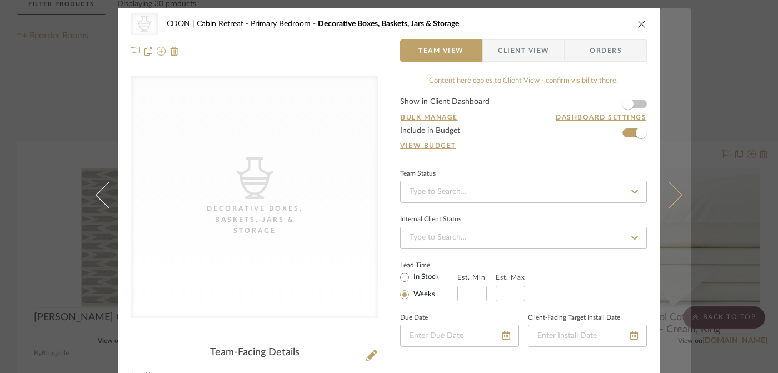
click at [676, 197] on button at bounding box center [675, 194] width 31 height 373
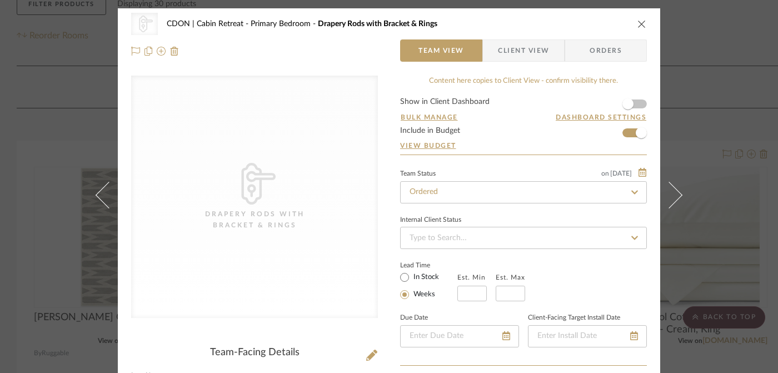
click at [676, 197] on button at bounding box center [675, 194] width 31 height 373
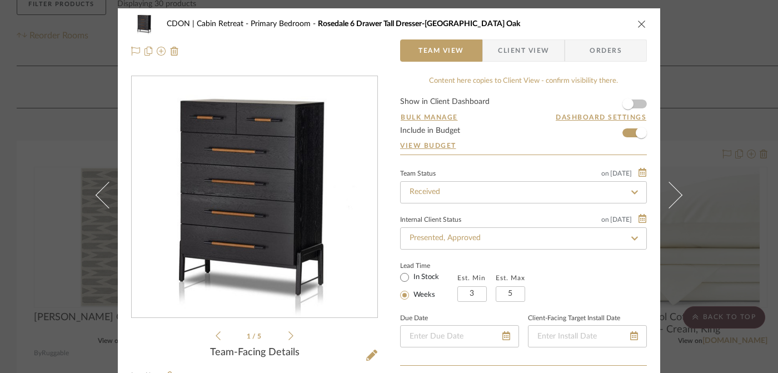
click at [596, 52] on span "Orders" at bounding box center [605, 50] width 57 height 22
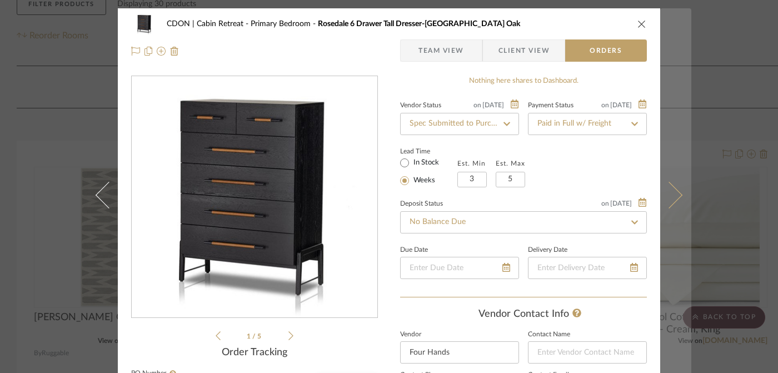
click at [674, 185] on button at bounding box center [675, 194] width 31 height 373
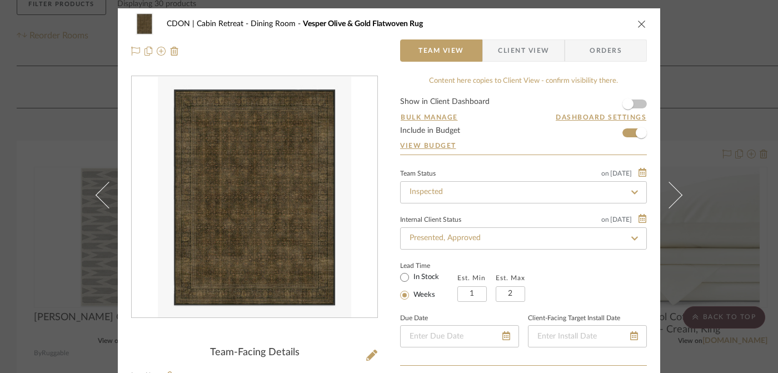
click at [607, 51] on span "Orders" at bounding box center [605, 50] width 57 height 22
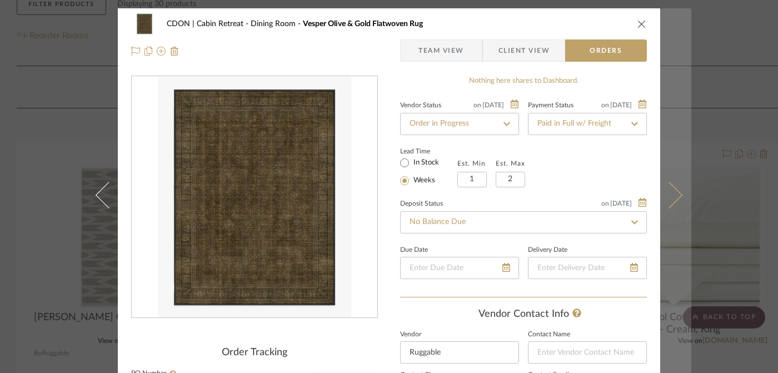
click at [675, 188] on button at bounding box center [675, 194] width 31 height 373
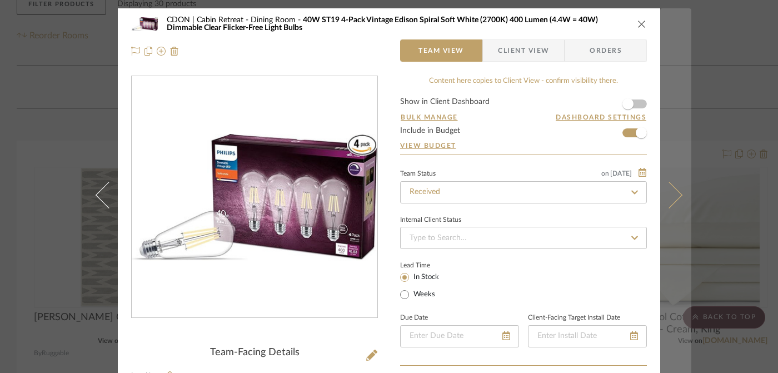
click at [675, 190] on button at bounding box center [675, 194] width 31 height 373
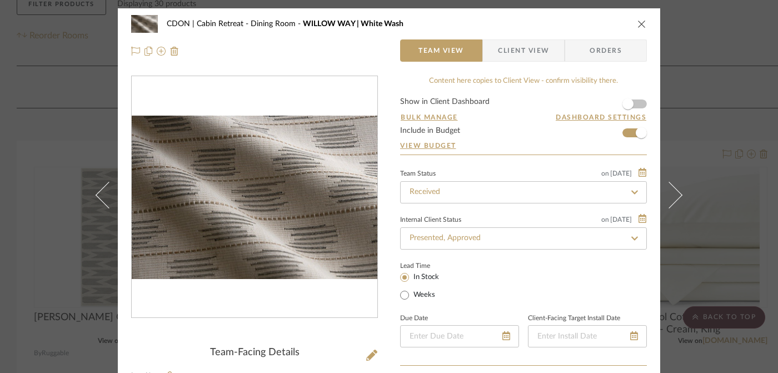
click at [614, 43] on span "Orders" at bounding box center [605, 50] width 57 height 22
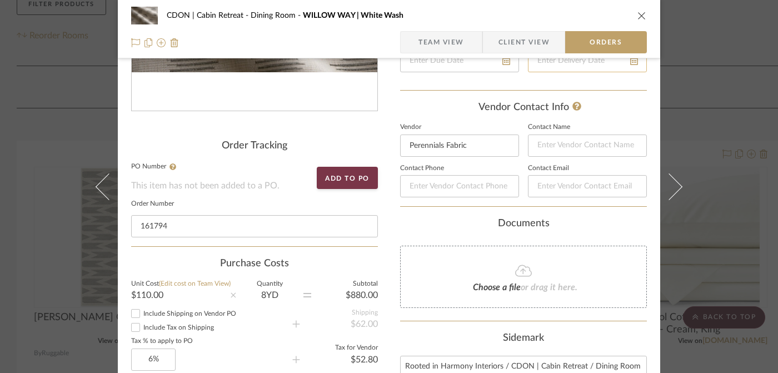
scroll to position [411, 0]
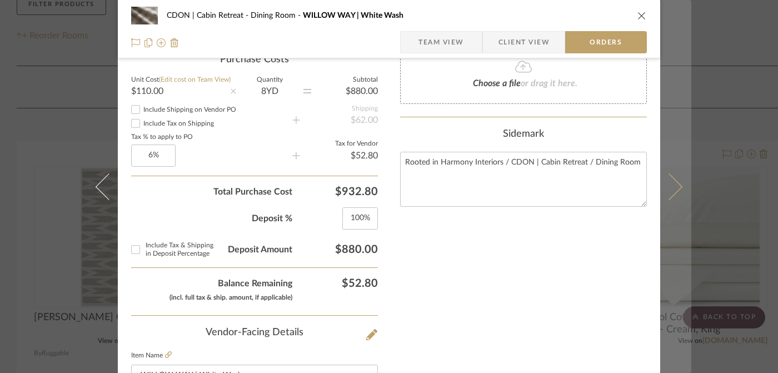
click at [670, 197] on button at bounding box center [675, 186] width 31 height 373
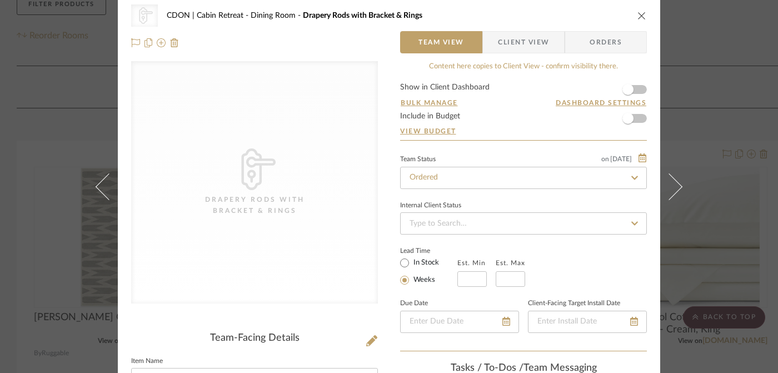
scroll to position [0, 0]
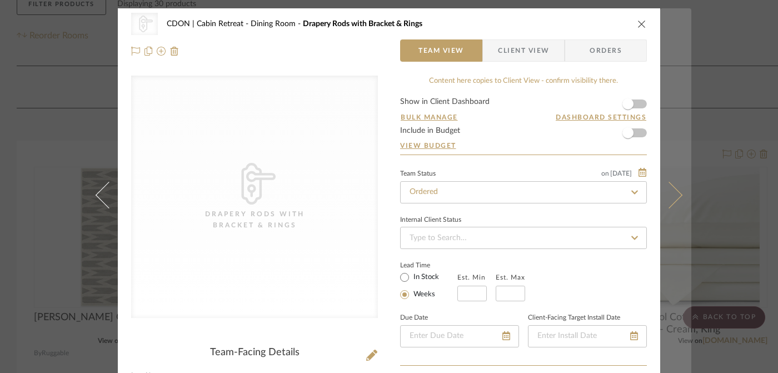
click at [674, 198] on icon at bounding box center [669, 194] width 27 height 27
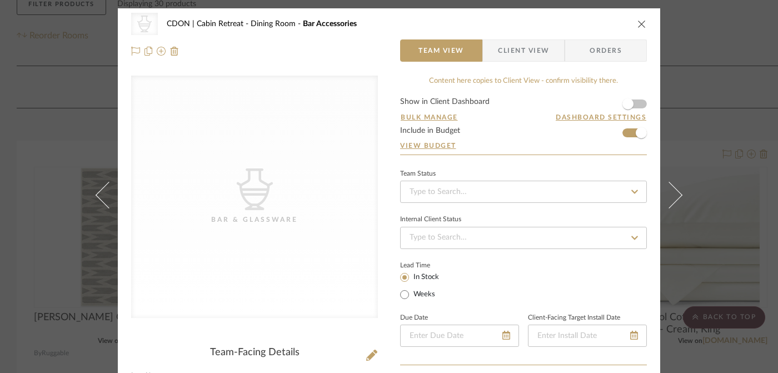
click at [674, 197] on icon at bounding box center [669, 194] width 27 height 27
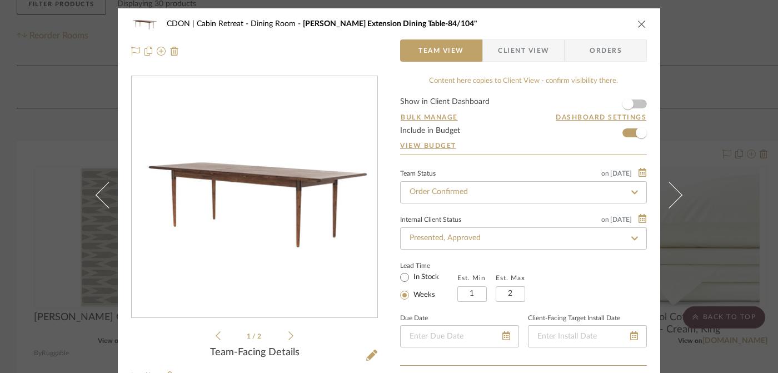
click at [607, 46] on span "Orders" at bounding box center [605, 50] width 57 height 22
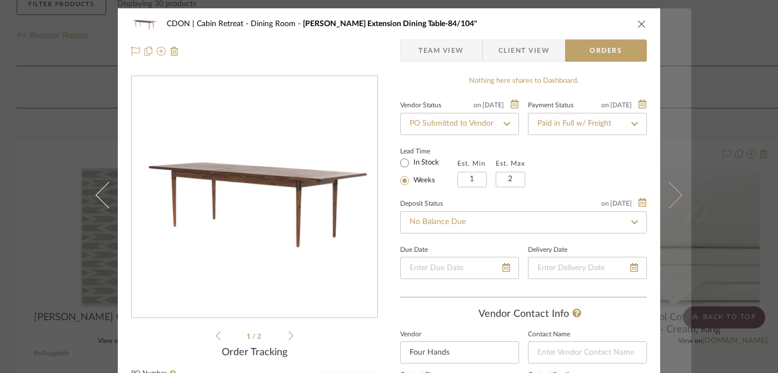
click at [676, 198] on button at bounding box center [675, 194] width 31 height 373
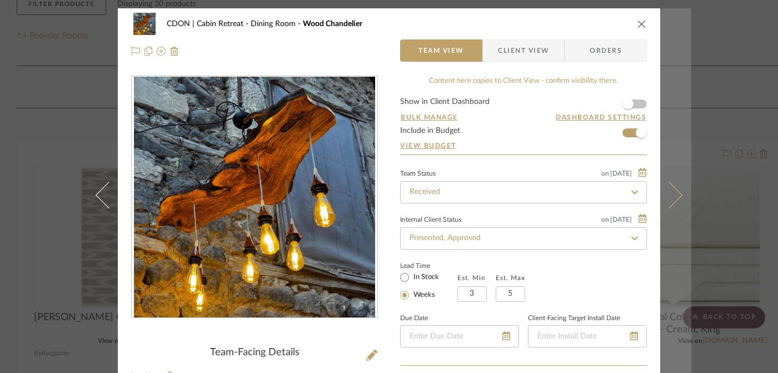
click at [673, 198] on icon at bounding box center [669, 194] width 27 height 27
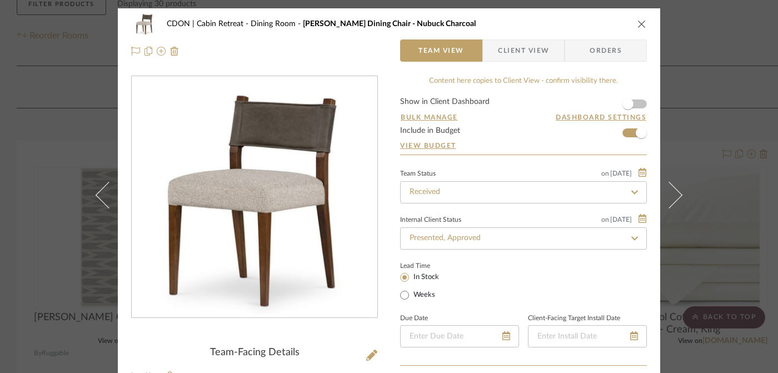
click at [617, 45] on span "Orders" at bounding box center [605, 50] width 57 height 22
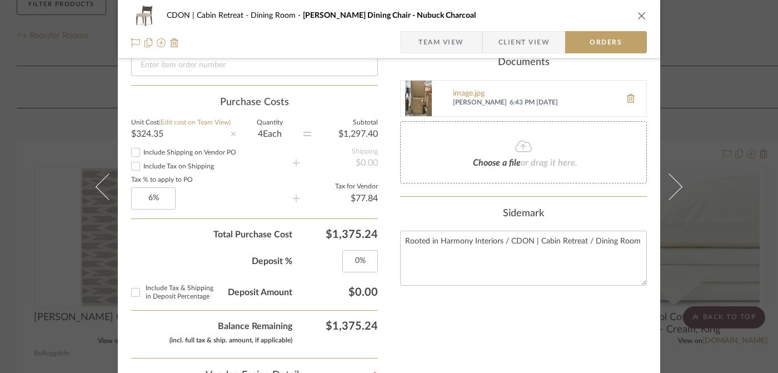
scroll to position [428, 0]
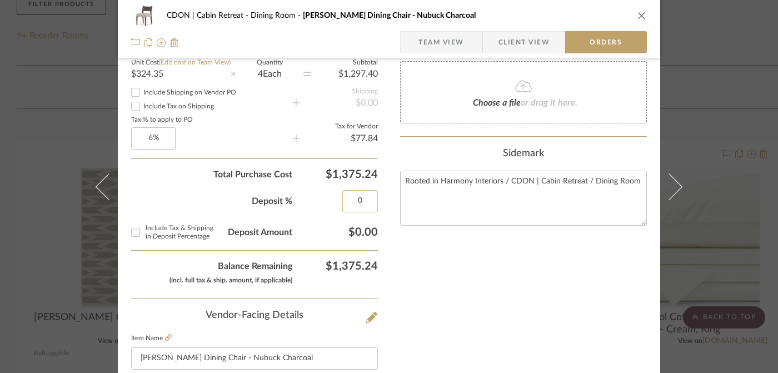
click at [356, 201] on input "0" at bounding box center [360, 201] width 36 height 22
type input "100%"
click at [413, 297] on div "Nothing here shares to Dashboard. Vendor Status Payment Status Lead Time In Sto…" at bounding box center [523, 179] width 247 height 1062
click at [357, 206] on input "100" at bounding box center [360, 201] width 36 height 22
type input "0%"
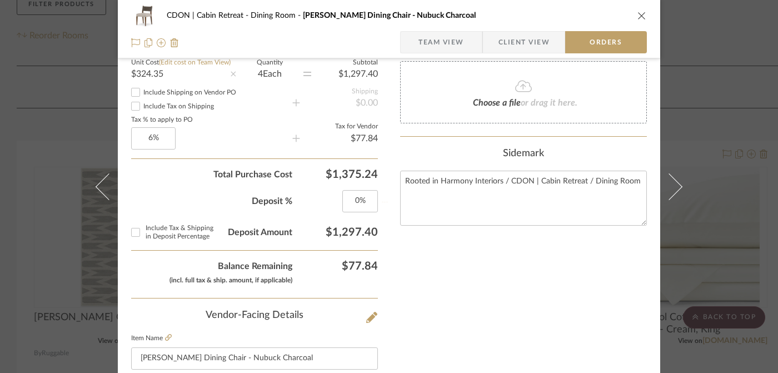
click at [439, 309] on div "Nothing here shares to Dashboard. Vendor Status Payment Status Lead Time In Sto…" at bounding box center [523, 179] width 247 height 1062
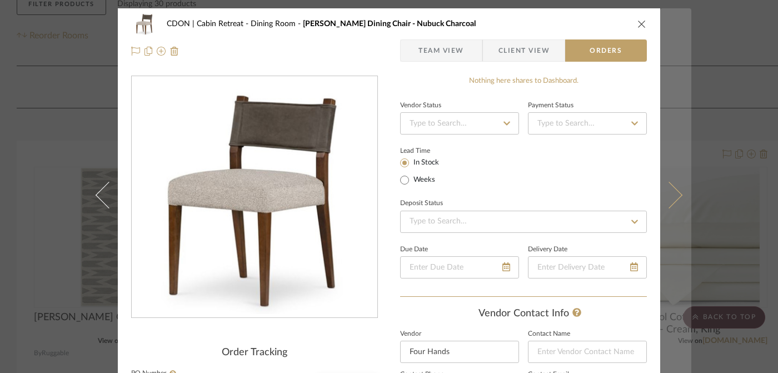
click at [667, 197] on icon at bounding box center [669, 194] width 27 height 27
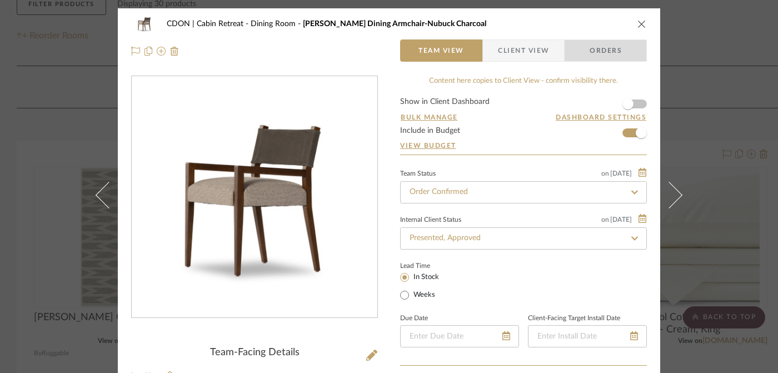
click at [617, 56] on span "Orders" at bounding box center [605, 50] width 57 height 22
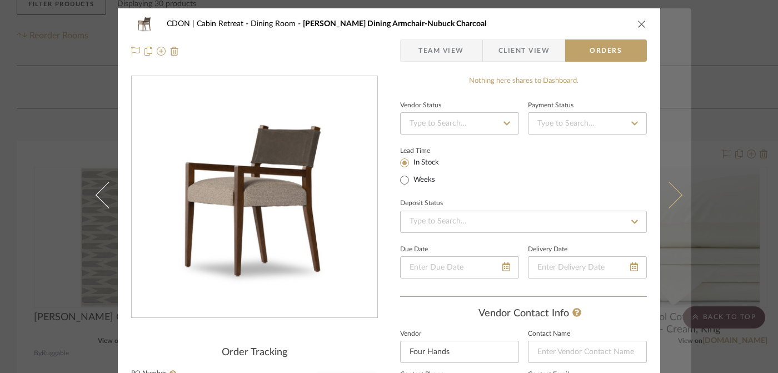
click at [671, 199] on icon at bounding box center [669, 194] width 27 height 27
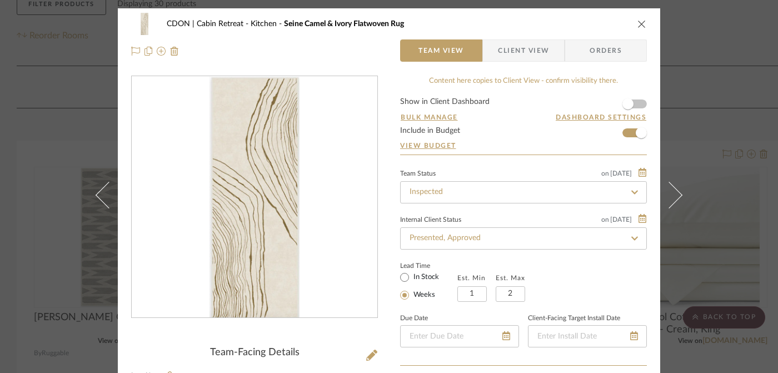
click at [623, 58] on span "Orders" at bounding box center [605, 50] width 57 height 22
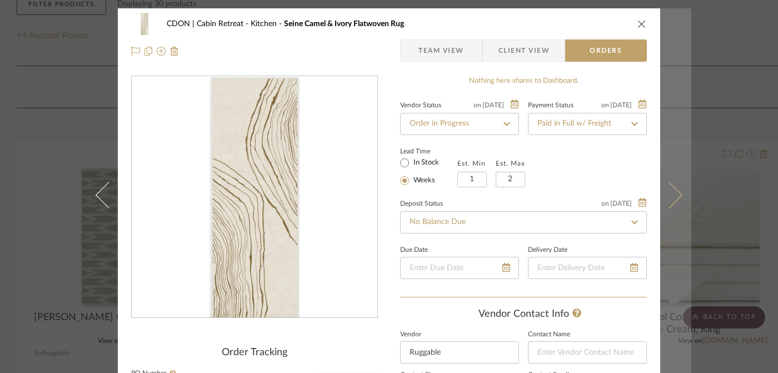
click at [669, 197] on icon at bounding box center [669, 194] width 27 height 27
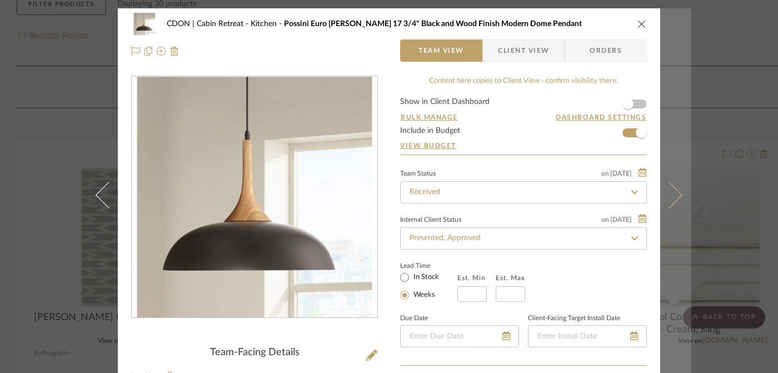
click at [669, 197] on icon at bounding box center [669, 194] width 27 height 27
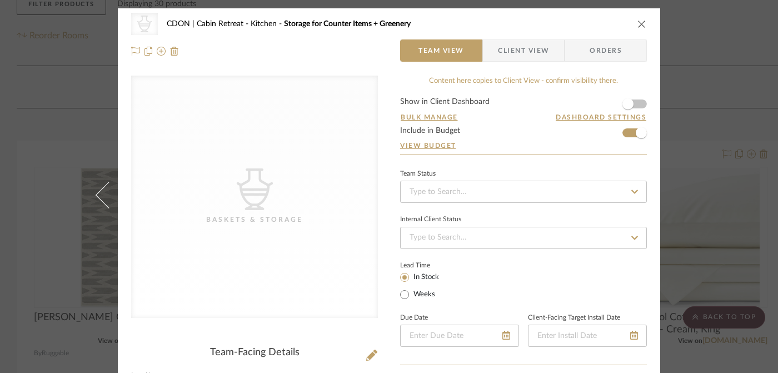
click at [639, 25] on icon "close" at bounding box center [641, 23] width 9 height 9
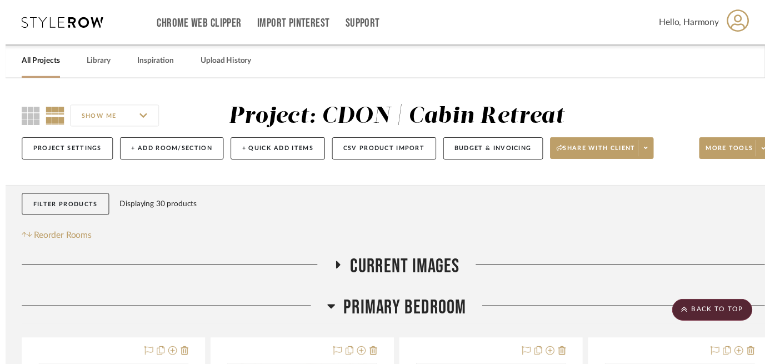
scroll to position [205, 0]
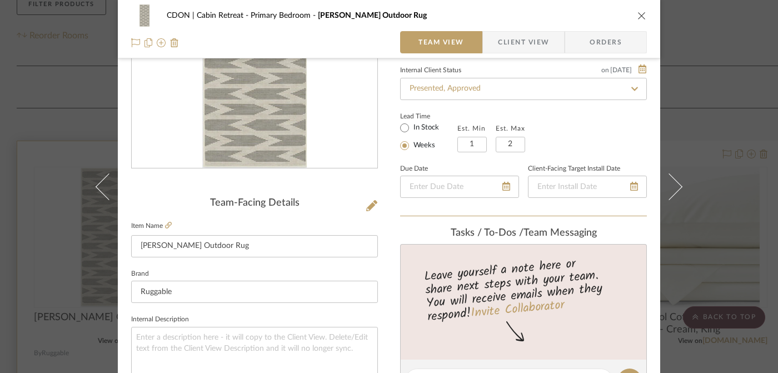
scroll to position [0, 0]
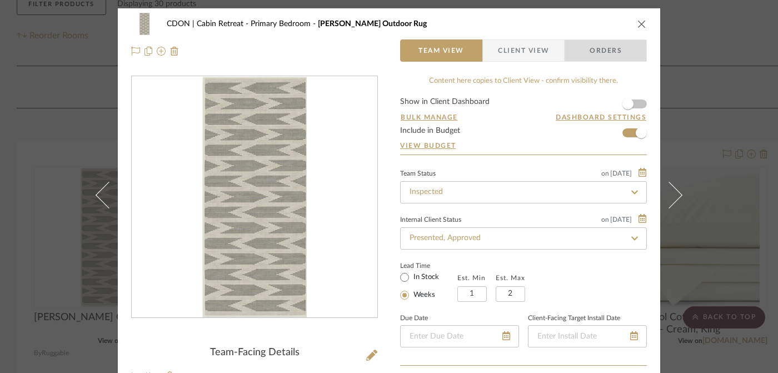
click at [617, 51] on span "Orders" at bounding box center [605, 50] width 57 height 22
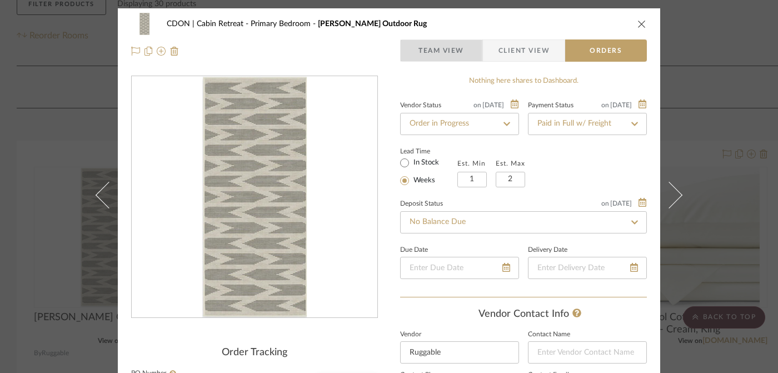
click at [448, 46] on span "Team View" at bounding box center [441, 50] width 46 height 22
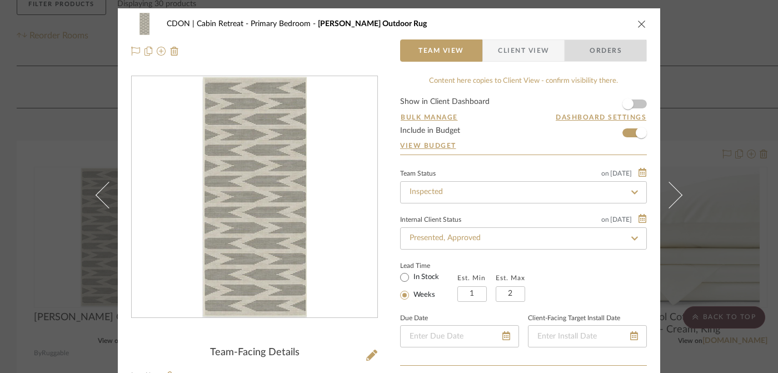
click at [604, 58] on span "Orders" at bounding box center [605, 50] width 57 height 22
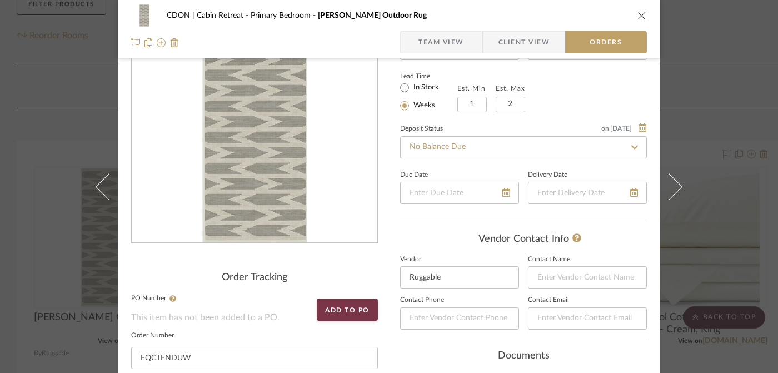
scroll to position [248, 0]
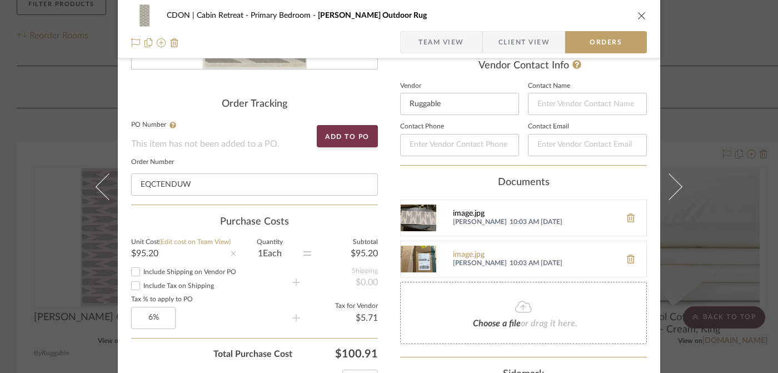
click at [521, 214] on div "image.jpg" at bounding box center [534, 213] width 162 height 9
click at [492, 252] on div "image.jpg" at bounding box center [534, 255] width 162 height 9
click at [404, 218] on img at bounding box center [419, 218] width 36 height 36
click at [422, 259] on img at bounding box center [419, 259] width 36 height 36
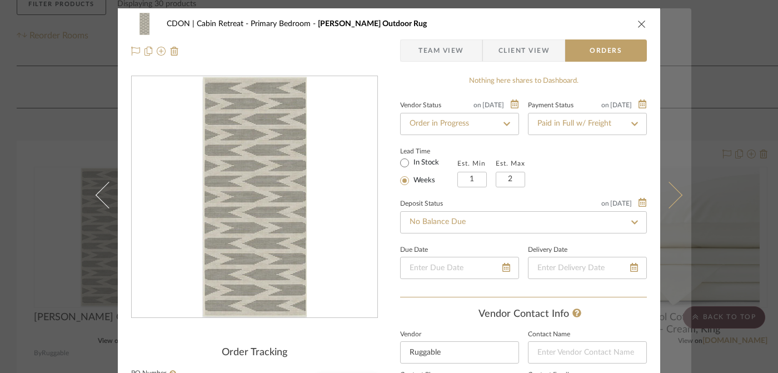
click at [671, 199] on icon at bounding box center [669, 194] width 27 height 27
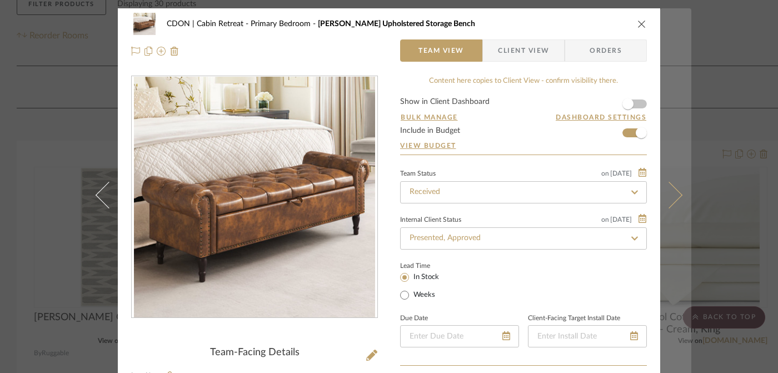
click at [672, 200] on icon at bounding box center [669, 194] width 27 height 27
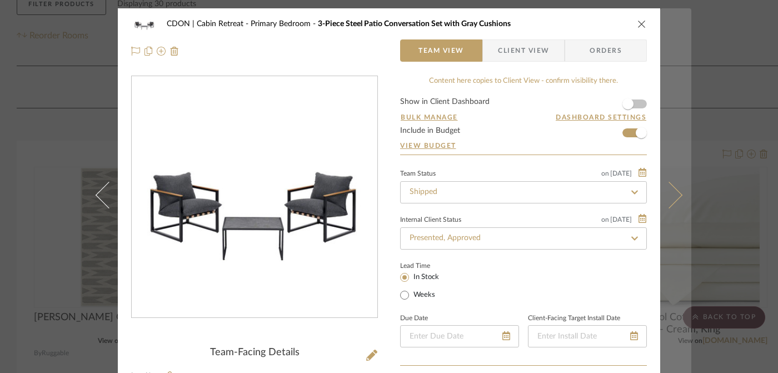
click at [672, 201] on button at bounding box center [675, 194] width 31 height 373
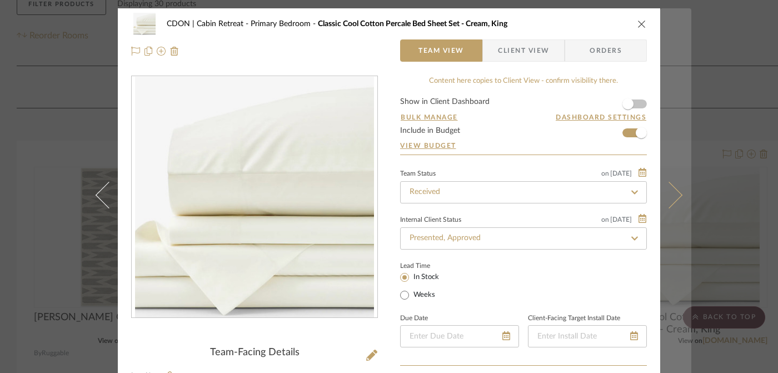
click at [672, 201] on button at bounding box center [675, 194] width 31 height 373
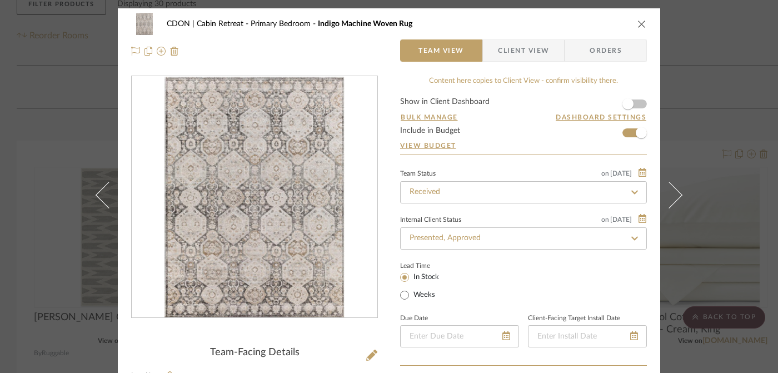
click at [604, 56] on span "Orders" at bounding box center [605, 50] width 57 height 22
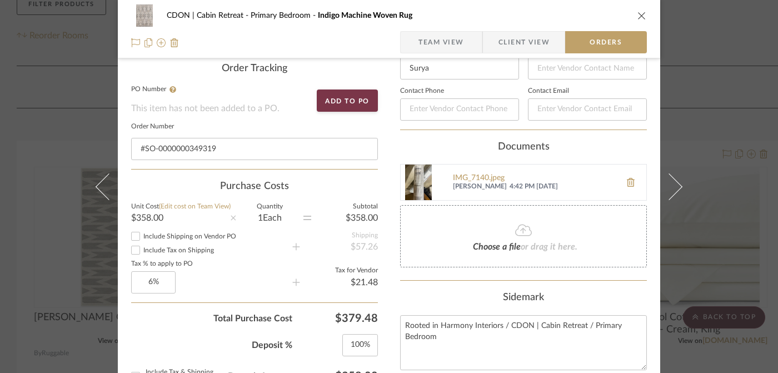
scroll to position [298, 0]
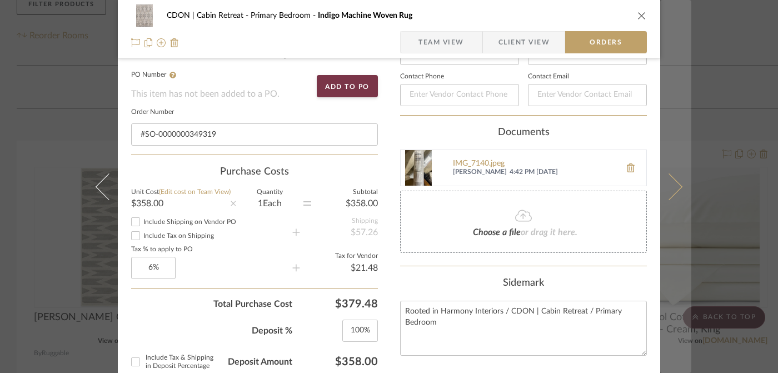
click at [668, 187] on icon at bounding box center [669, 186] width 27 height 27
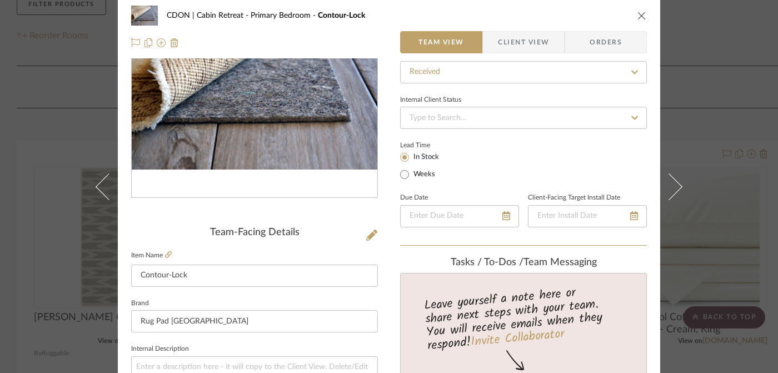
scroll to position [0, 0]
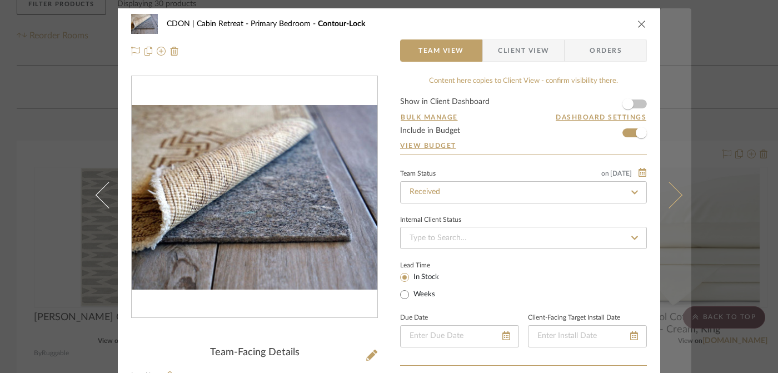
click at [671, 194] on icon at bounding box center [669, 194] width 27 height 27
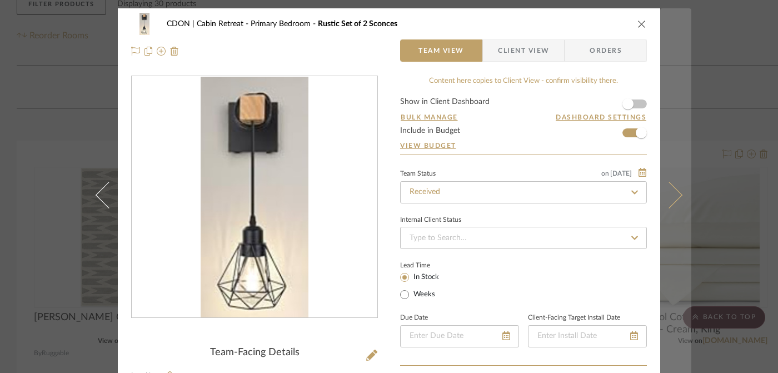
click at [671, 195] on icon at bounding box center [669, 194] width 27 height 27
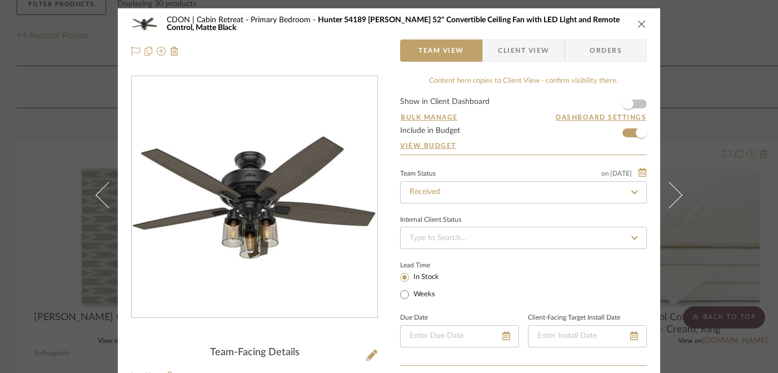
click at [671, 195] on icon at bounding box center [669, 194] width 27 height 27
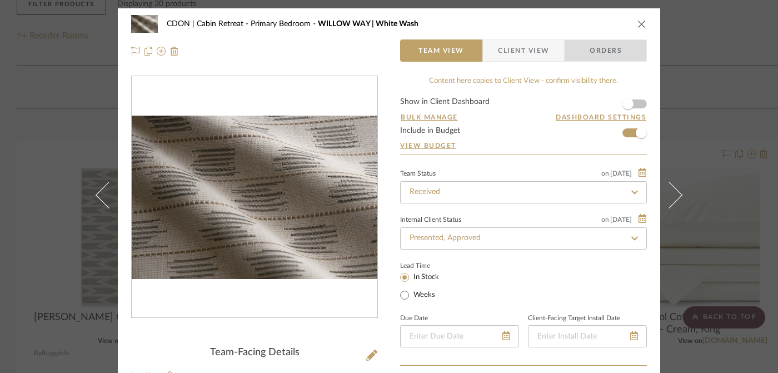
click at [621, 45] on span "Orders" at bounding box center [605, 50] width 57 height 22
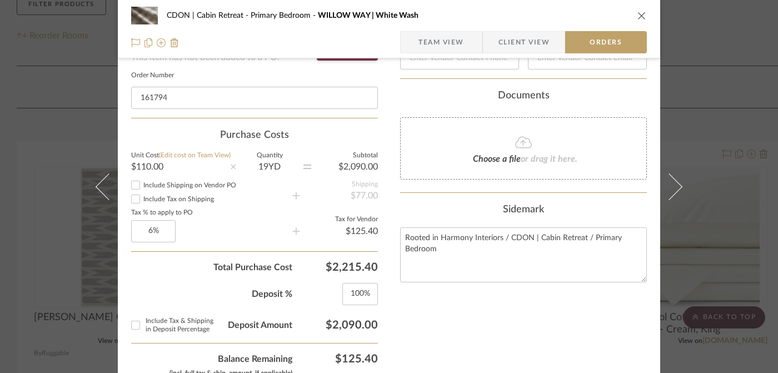
scroll to position [343, 0]
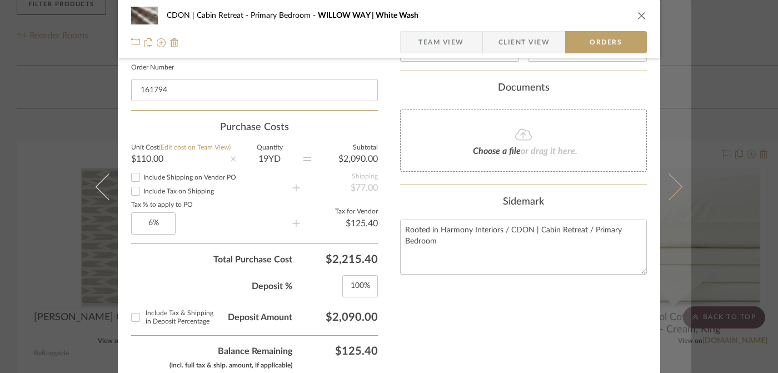
click at [673, 188] on icon at bounding box center [669, 186] width 27 height 27
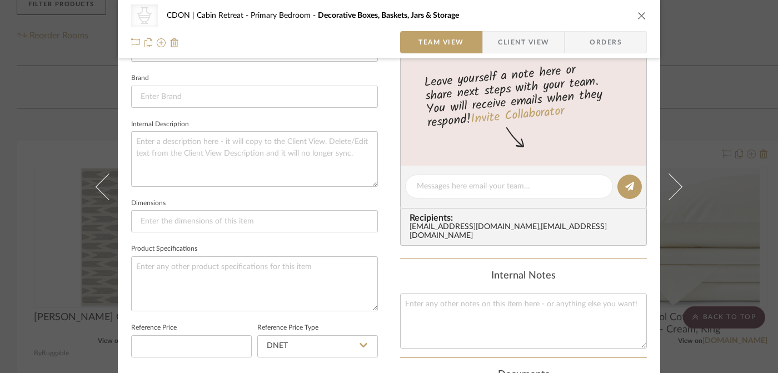
scroll to position [0, 0]
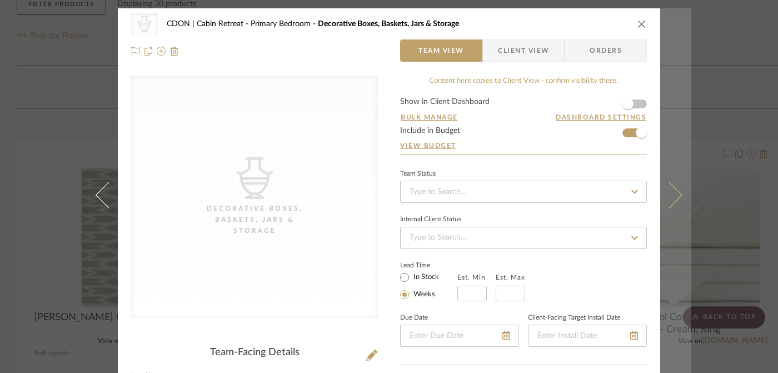
click at [670, 193] on icon at bounding box center [669, 194] width 27 height 27
click at [671, 194] on icon at bounding box center [669, 194] width 27 height 27
click at [672, 194] on icon at bounding box center [669, 194] width 27 height 27
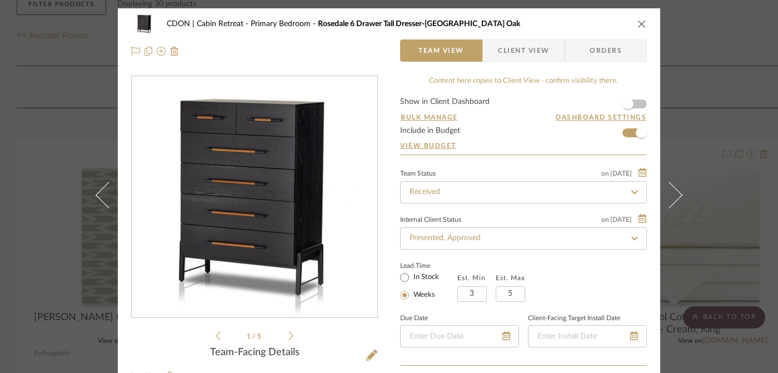
click at [596, 53] on span "Orders" at bounding box center [605, 50] width 57 height 22
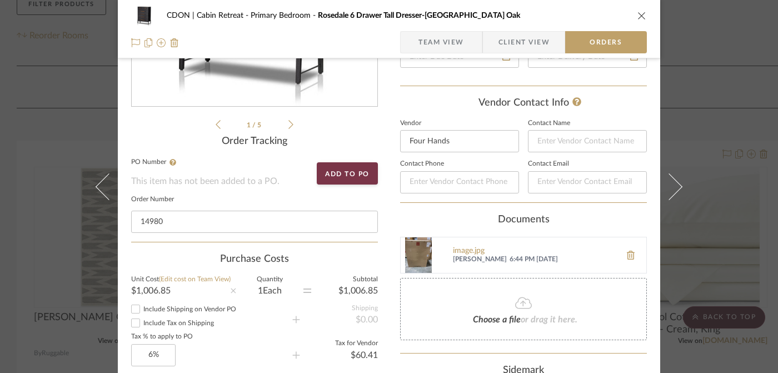
scroll to position [298, 0]
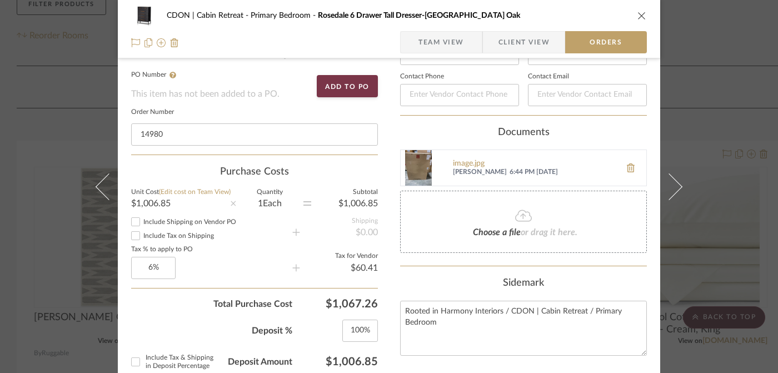
click at [481, 172] on span "[PERSON_NAME]" at bounding box center [480, 172] width 54 height 9
click at [432, 172] on div "image.jpg Ryan Johnson 6:44 PM 08/29/2025" at bounding box center [523, 167] width 247 height 37
click at [418, 170] on img at bounding box center [419, 168] width 36 height 36
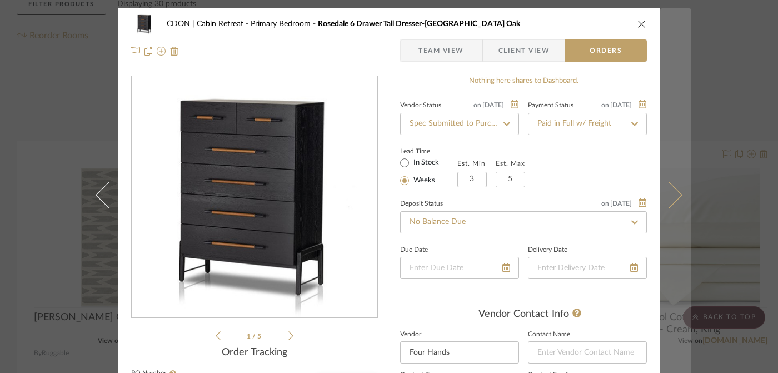
click at [676, 189] on button at bounding box center [675, 194] width 31 height 373
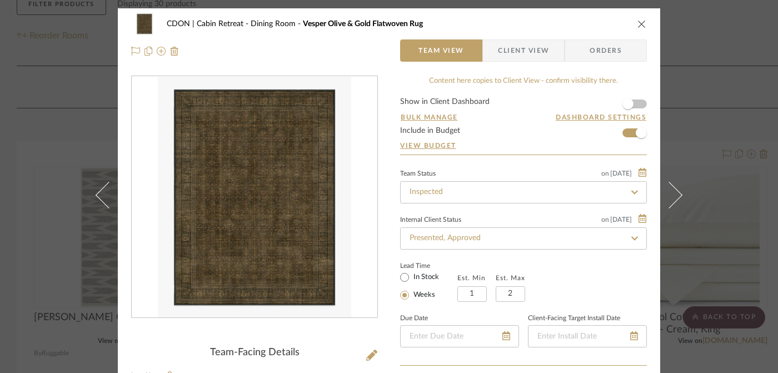
click at [616, 53] on span "Orders" at bounding box center [605, 50] width 57 height 22
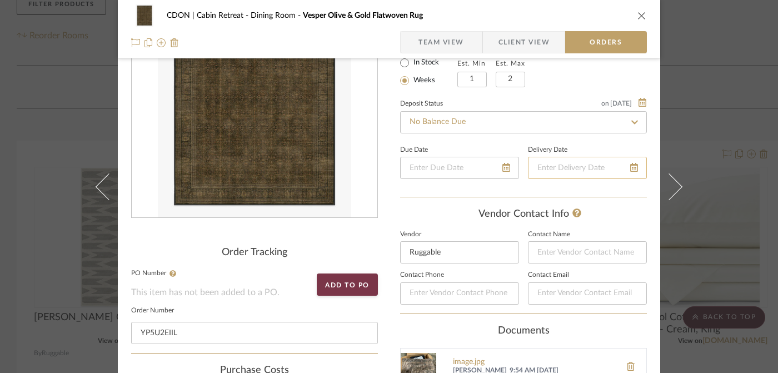
scroll to position [128, 0]
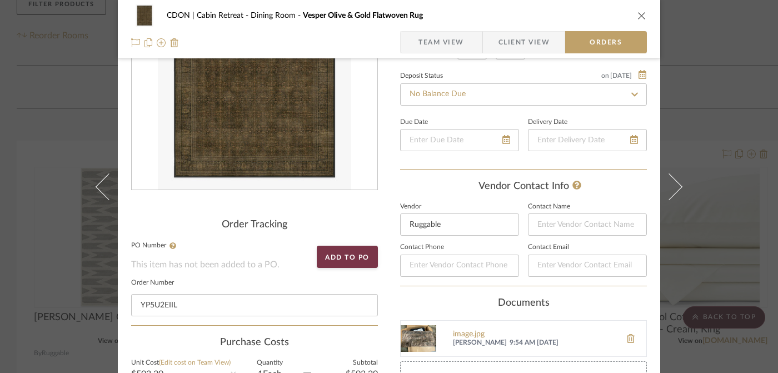
click at [407, 333] on img at bounding box center [419, 339] width 36 height 36
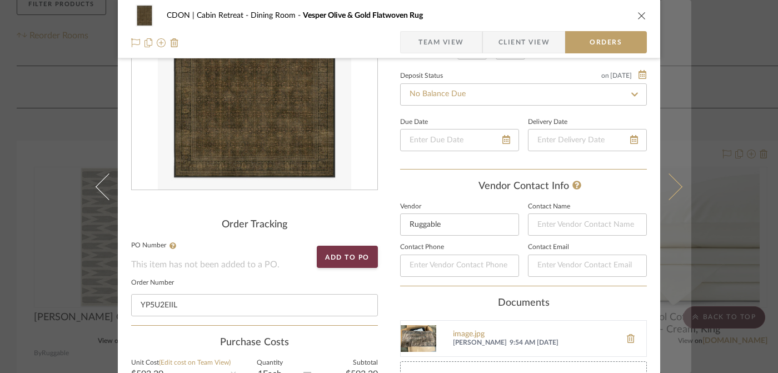
scroll to position [0, 0]
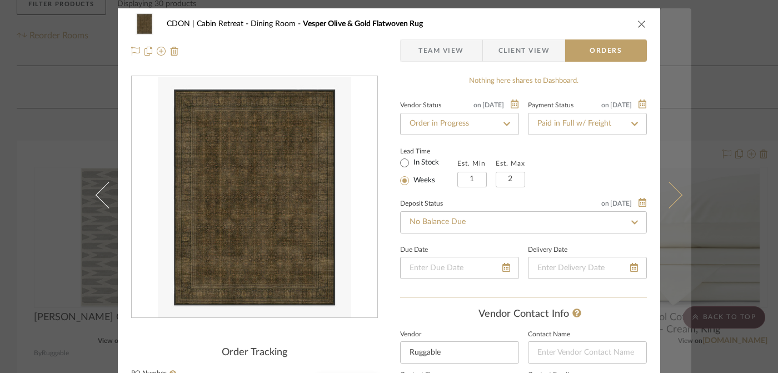
click at [671, 191] on icon at bounding box center [669, 194] width 27 height 27
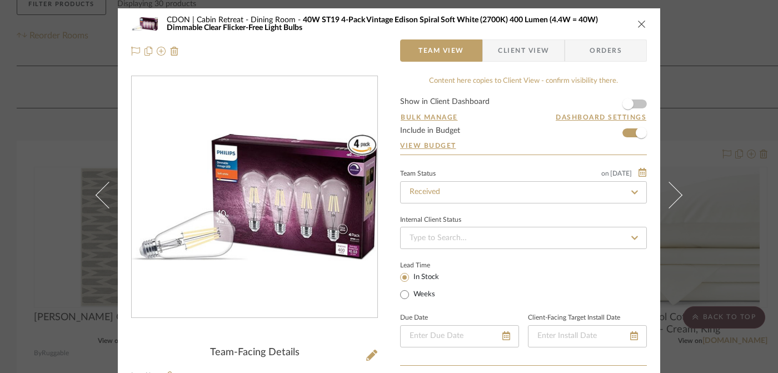
click at [671, 191] on icon at bounding box center [669, 194] width 27 height 27
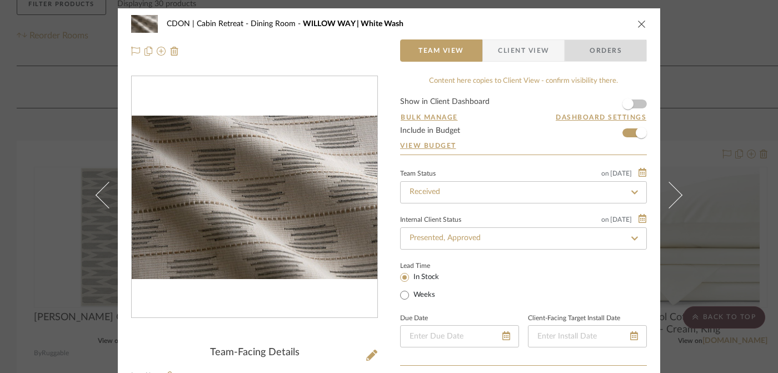
click at [605, 42] on span "Orders" at bounding box center [605, 50] width 57 height 22
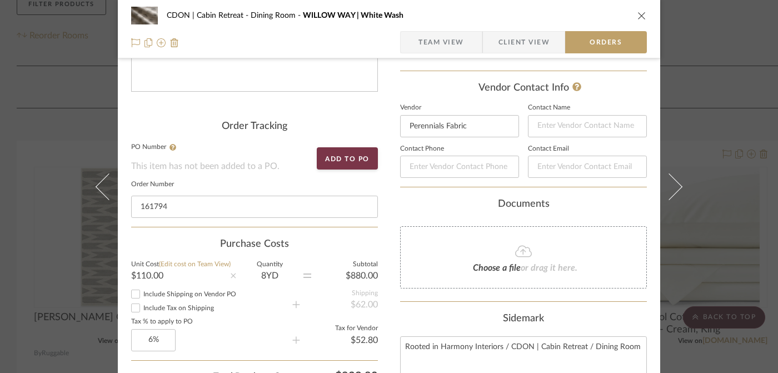
scroll to position [328, 0]
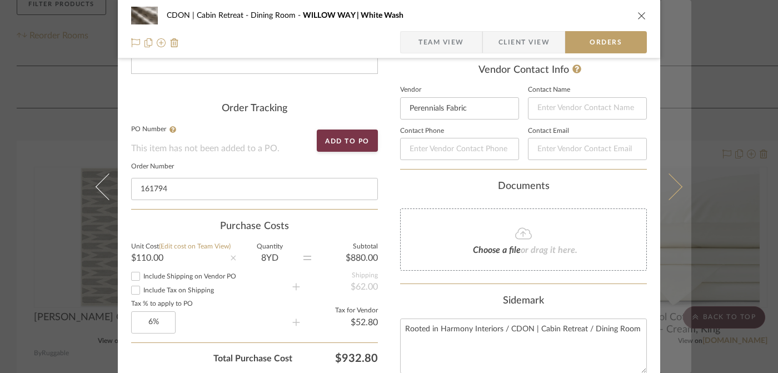
click at [671, 191] on icon at bounding box center [669, 186] width 27 height 27
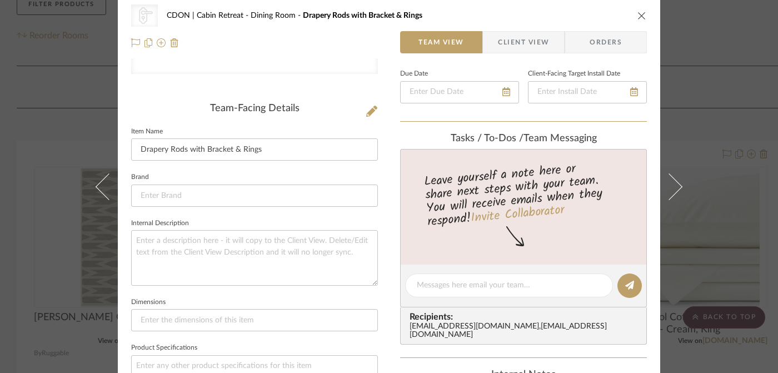
scroll to position [0, 0]
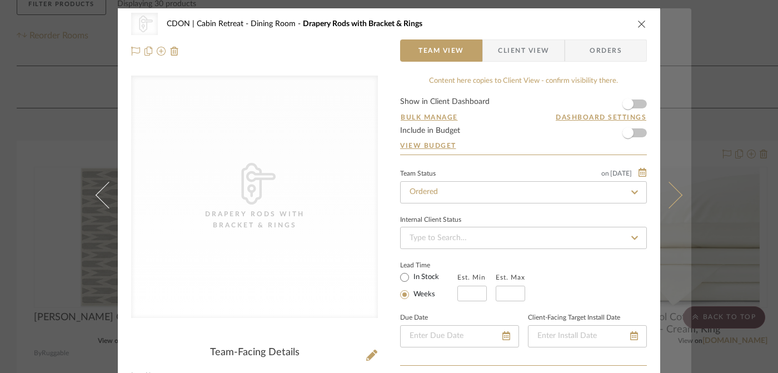
click at [674, 194] on icon at bounding box center [669, 194] width 27 height 27
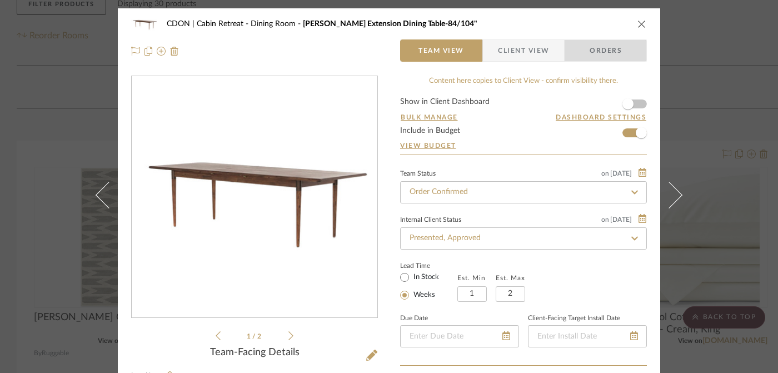
click at [600, 41] on span "Orders" at bounding box center [605, 50] width 57 height 22
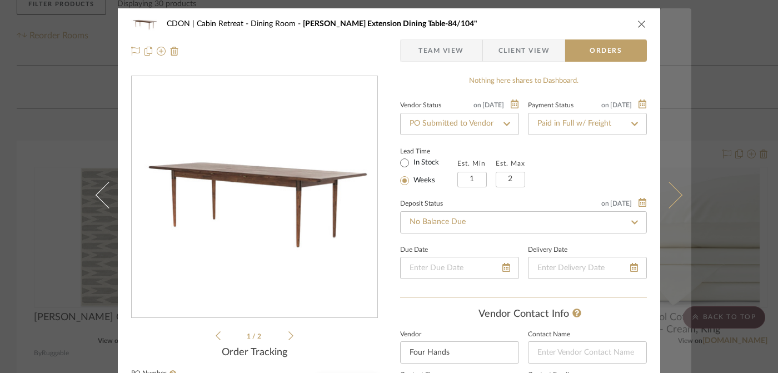
click at [670, 192] on icon at bounding box center [669, 194] width 27 height 27
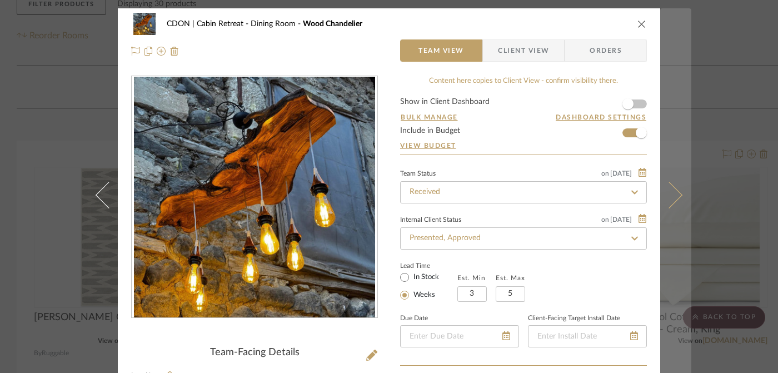
click at [671, 211] on button at bounding box center [675, 194] width 31 height 373
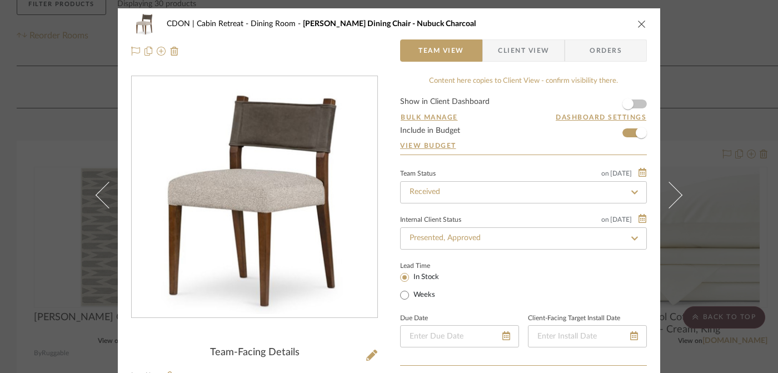
click at [620, 53] on span "Orders" at bounding box center [605, 50] width 57 height 22
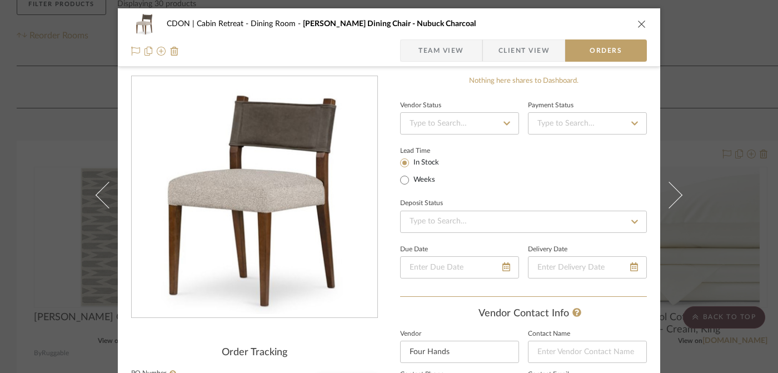
scroll to position [376, 0]
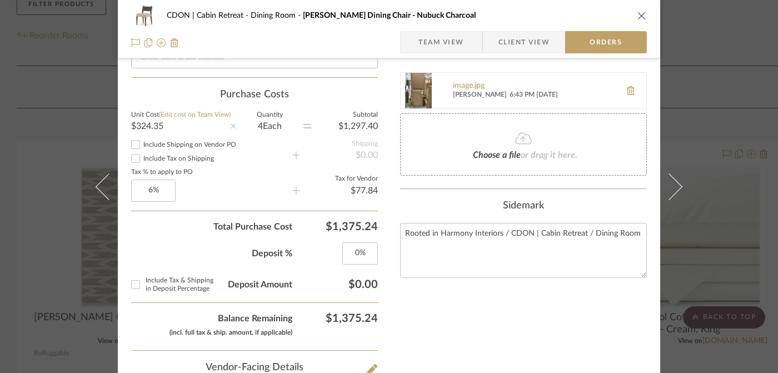
click at [475, 91] on span "[PERSON_NAME]" at bounding box center [480, 95] width 54 height 9
click at [421, 101] on img at bounding box center [419, 91] width 36 height 36
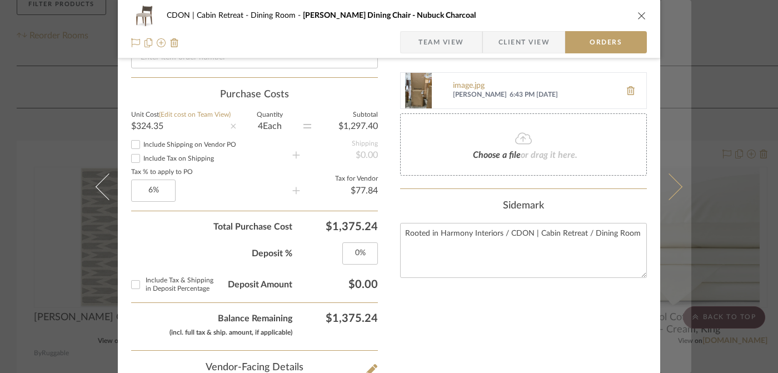
click at [667, 187] on icon at bounding box center [669, 186] width 27 height 27
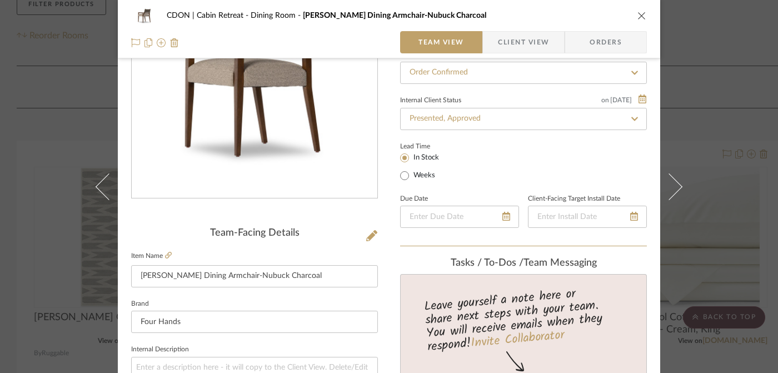
scroll to position [0, 0]
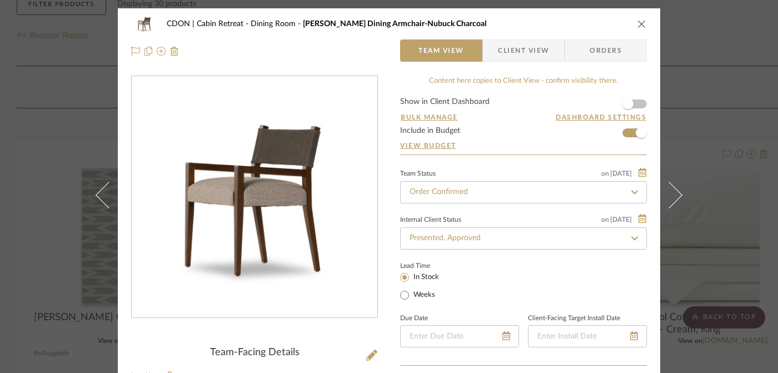
click at [607, 57] on span "Orders" at bounding box center [605, 50] width 57 height 22
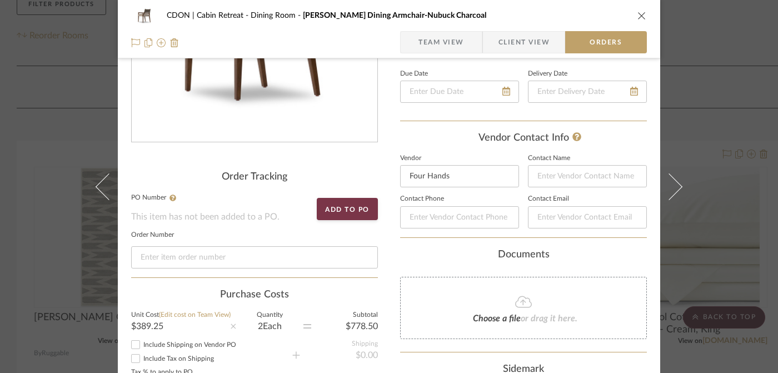
scroll to position [463, 0]
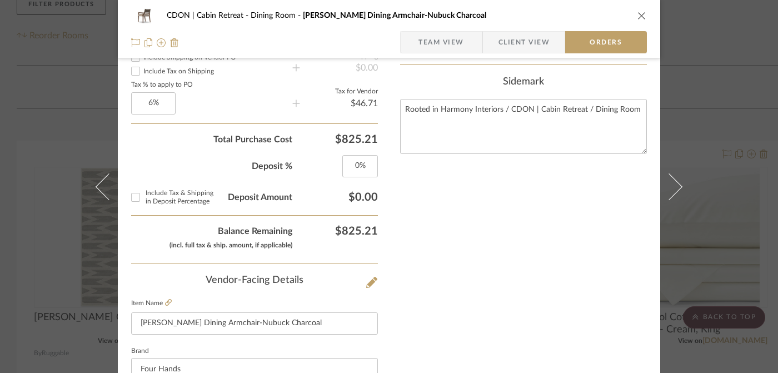
click at [515, 249] on div "Nothing here shares to Dashboard. Vendor Status Payment Status Lead Time In Sto…" at bounding box center [523, 144] width 247 height 1062
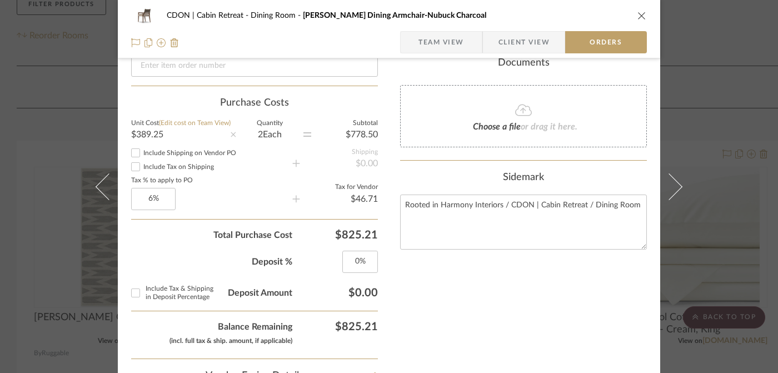
scroll to position [187, 0]
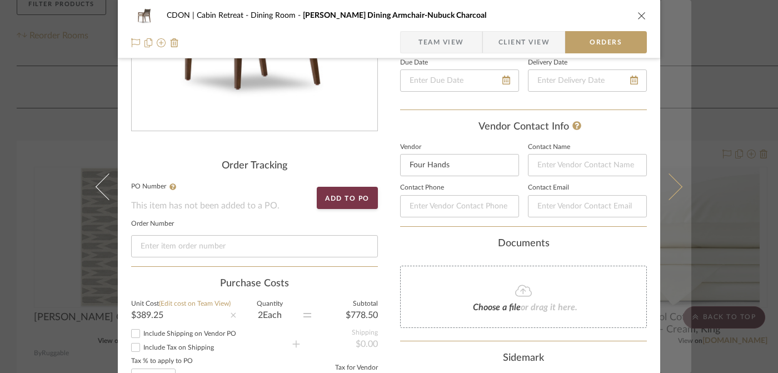
click at [672, 181] on icon at bounding box center [669, 186] width 27 height 27
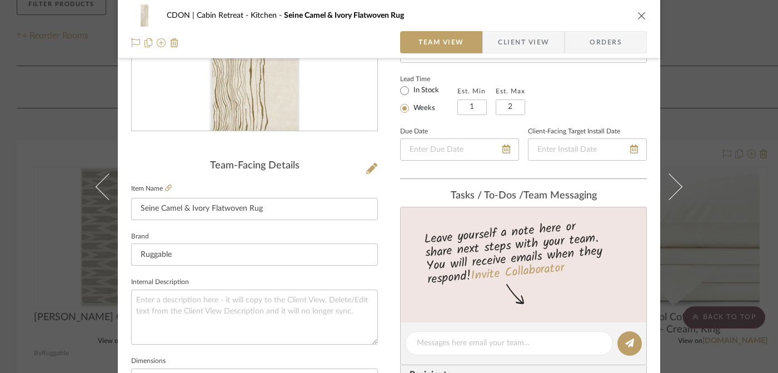
scroll to position [0, 0]
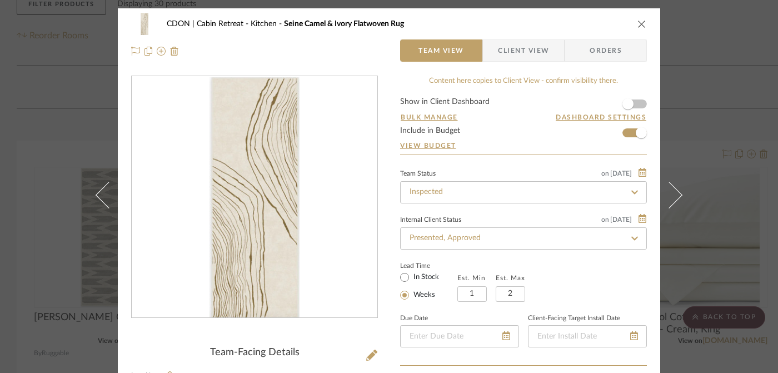
click at [607, 44] on span "Orders" at bounding box center [605, 50] width 57 height 22
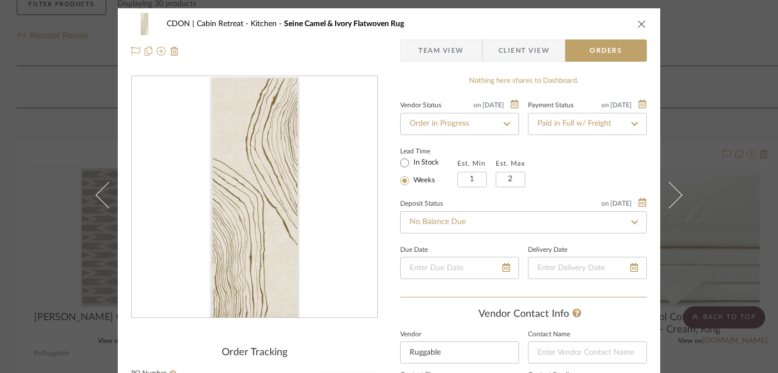
click at [637, 26] on icon "close" at bounding box center [641, 23] width 9 height 9
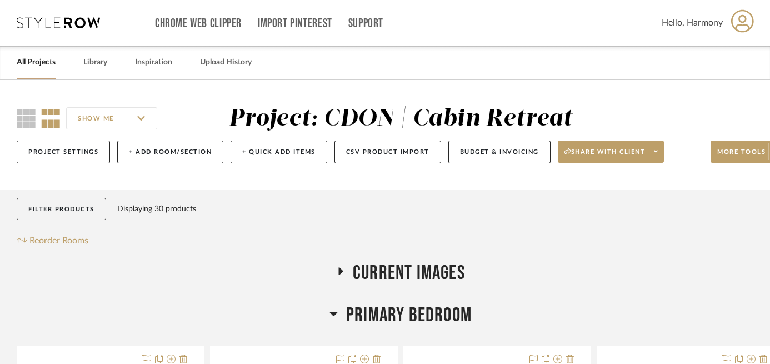
click at [33, 63] on link "All Projects" at bounding box center [36, 62] width 39 height 15
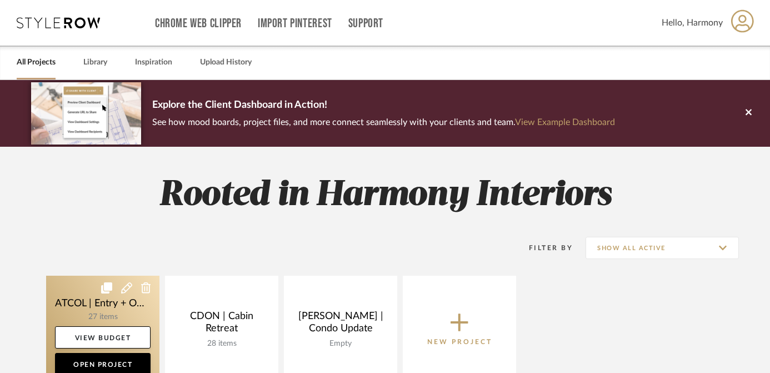
click at [83, 292] on link at bounding box center [102, 329] width 113 height 107
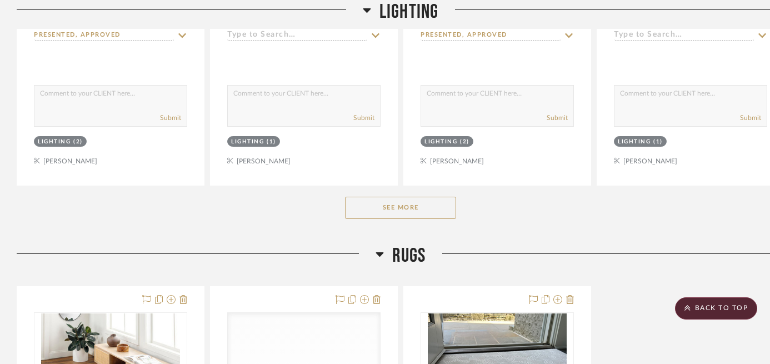
scroll to position [773, 0]
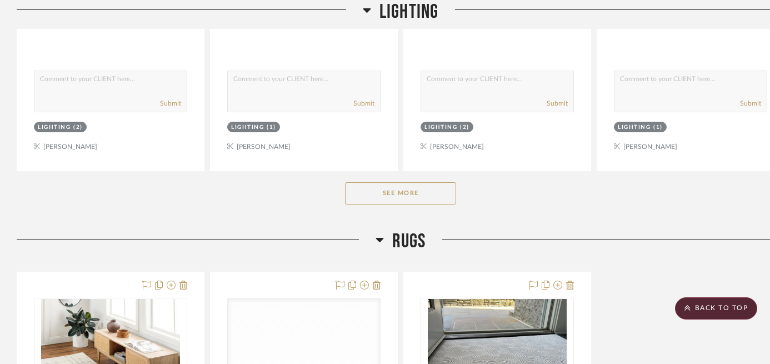
click at [403, 196] on button "See More" at bounding box center [400, 193] width 111 height 22
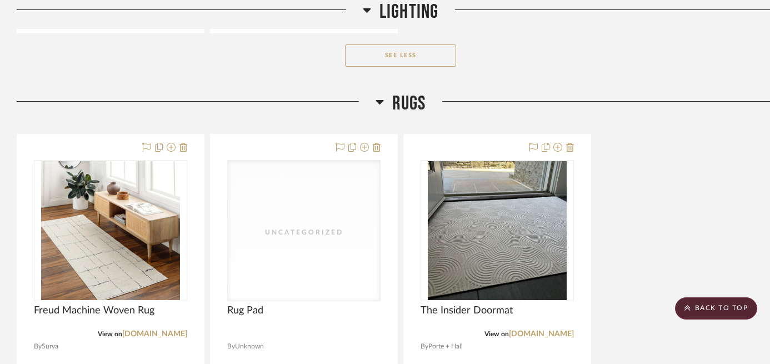
scroll to position [1422, 0]
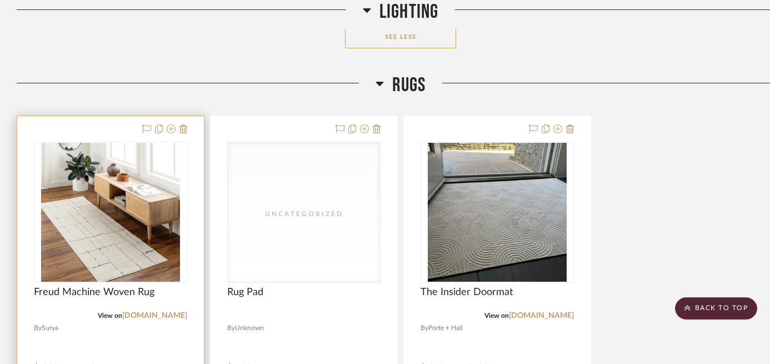
click at [88, 129] on div at bounding box center [110, 359] width 187 height 486
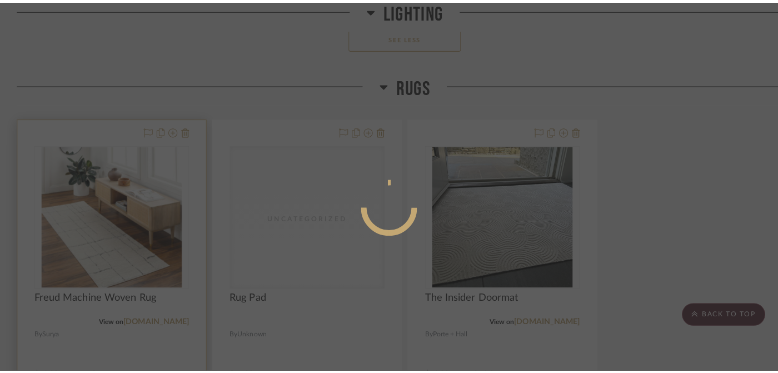
scroll to position [0, 0]
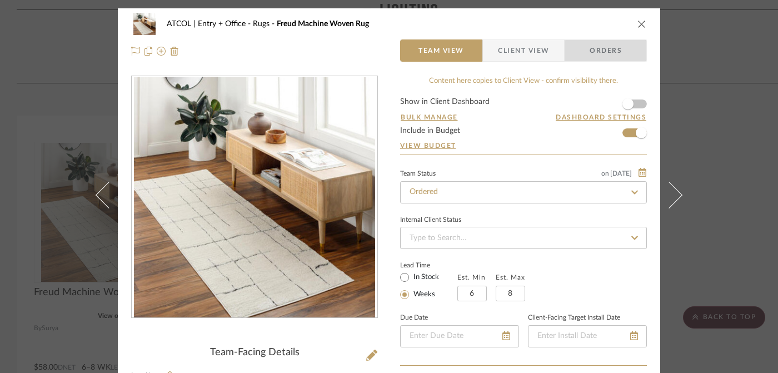
click at [627, 53] on span "Orders" at bounding box center [605, 50] width 57 height 22
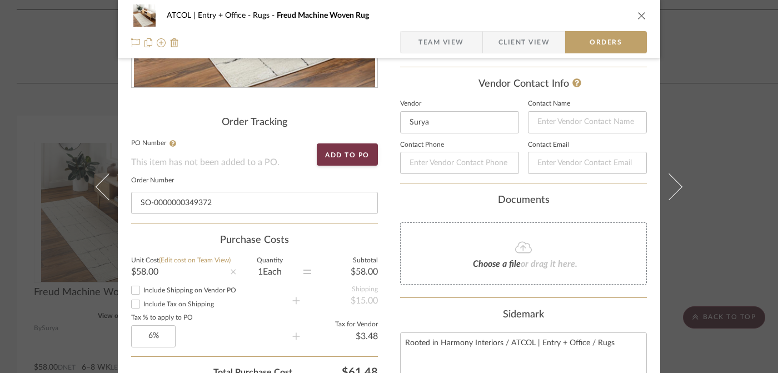
scroll to position [304, 0]
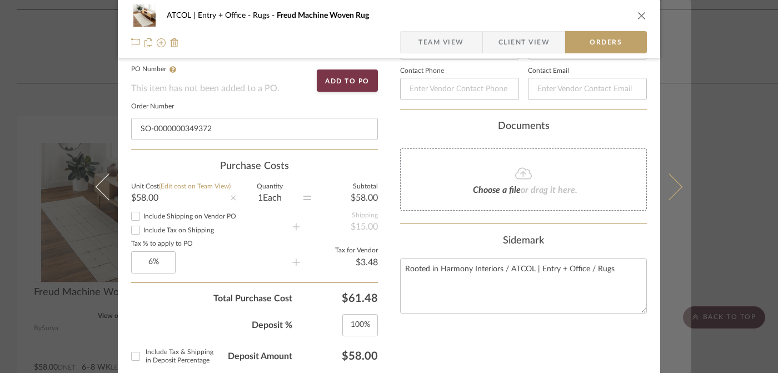
click at [678, 189] on button at bounding box center [675, 186] width 31 height 373
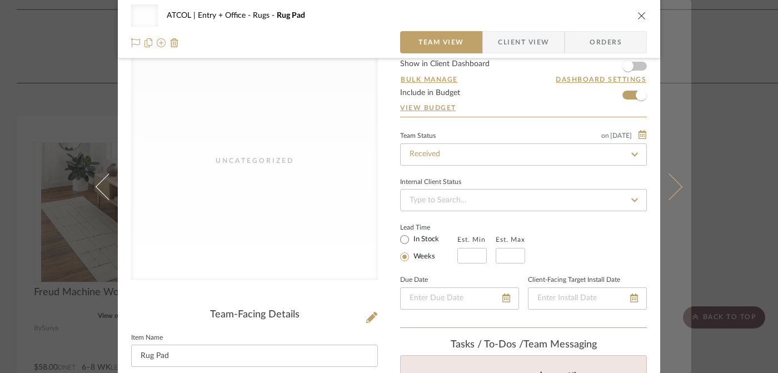
scroll to position [0, 0]
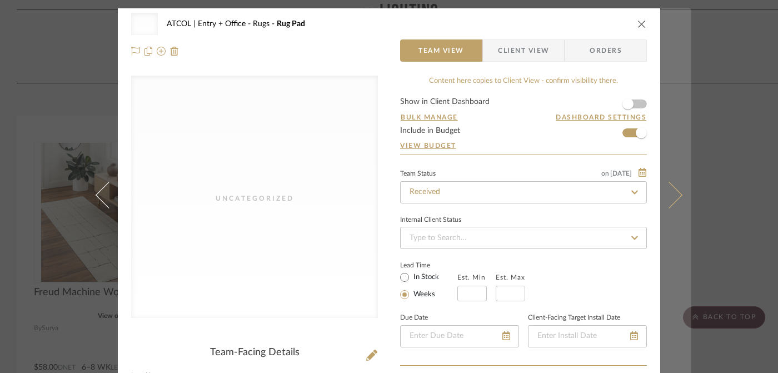
click at [674, 183] on button at bounding box center [675, 194] width 31 height 373
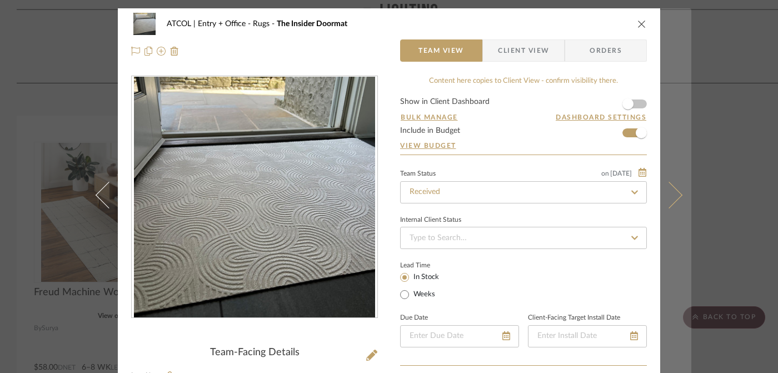
click at [674, 183] on button at bounding box center [675, 194] width 31 height 373
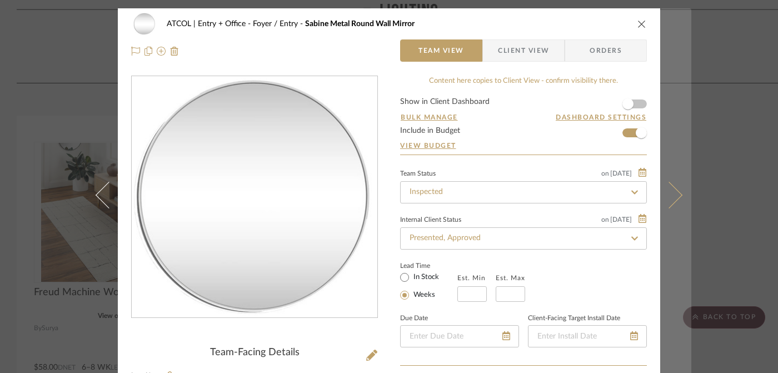
click at [674, 184] on button at bounding box center [675, 194] width 31 height 373
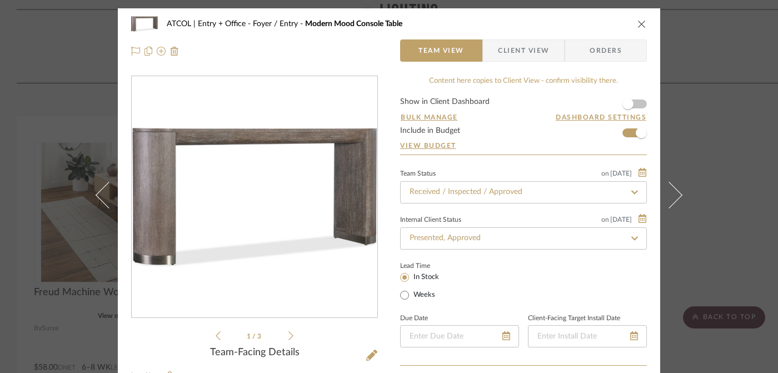
drag, startPoint x: 674, startPoint y: 188, endPoint x: 614, endPoint y: 306, distance: 132.4
click at [607, 53] on span "Orders" at bounding box center [605, 50] width 57 height 22
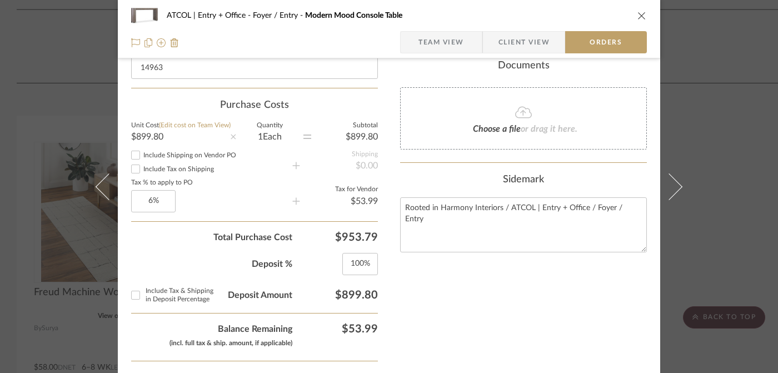
scroll to position [363, 0]
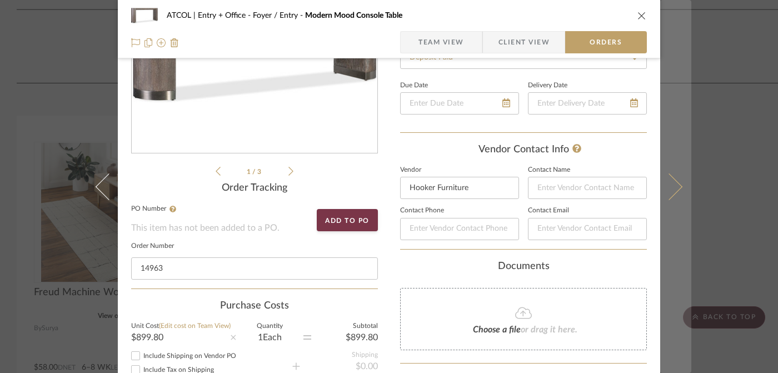
click at [672, 192] on button at bounding box center [675, 186] width 31 height 373
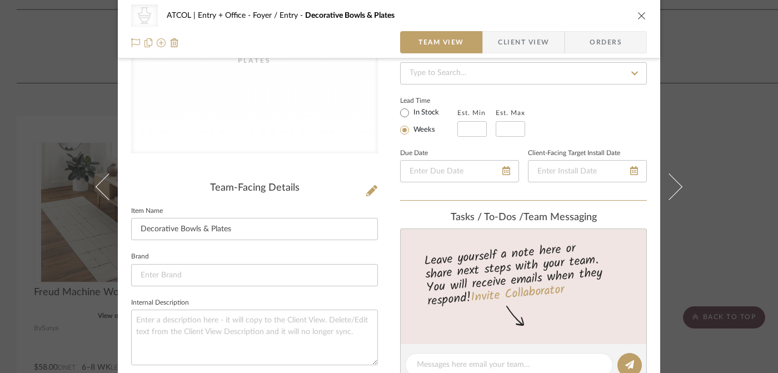
scroll to position [0, 0]
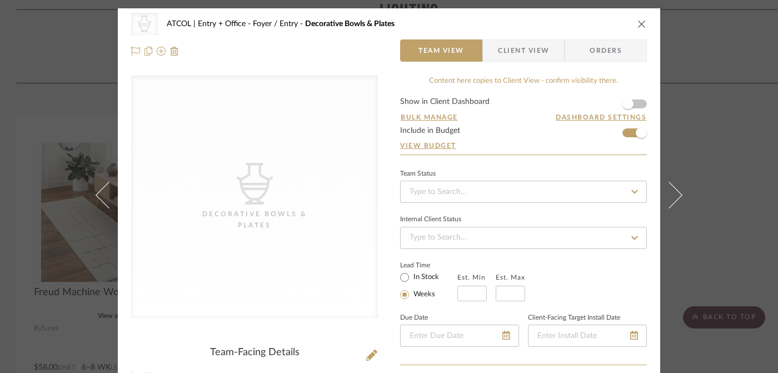
click at [672, 190] on icon at bounding box center [669, 194] width 27 height 27
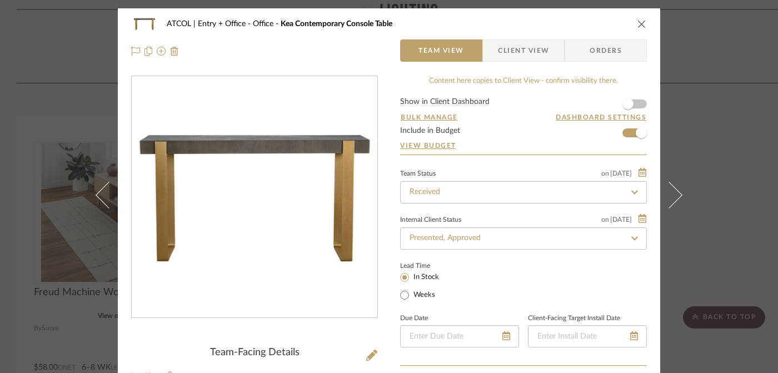
click at [611, 55] on span "Orders" at bounding box center [605, 50] width 57 height 22
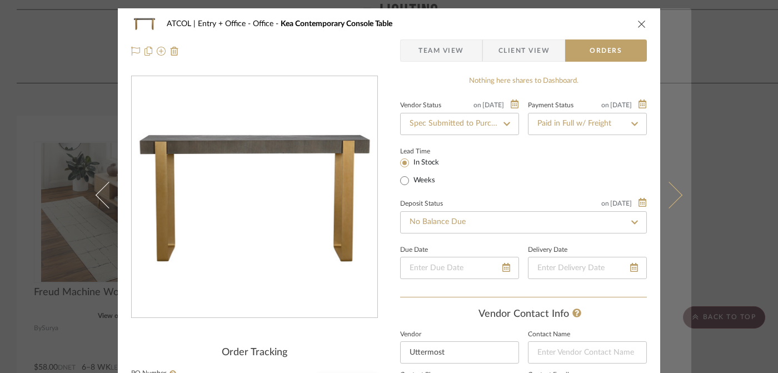
click at [669, 198] on icon at bounding box center [669, 194] width 27 height 27
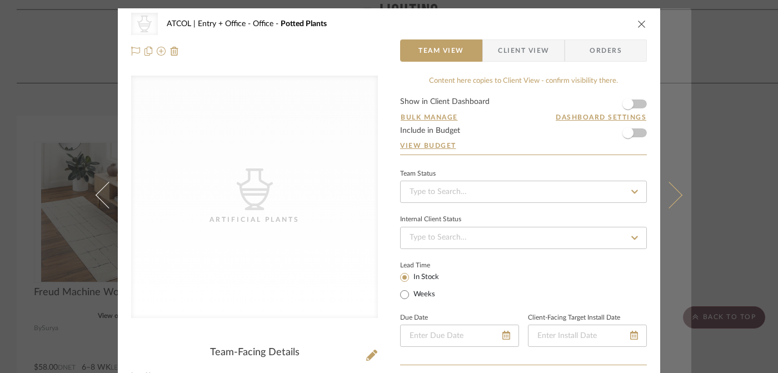
click at [671, 198] on icon at bounding box center [669, 194] width 27 height 27
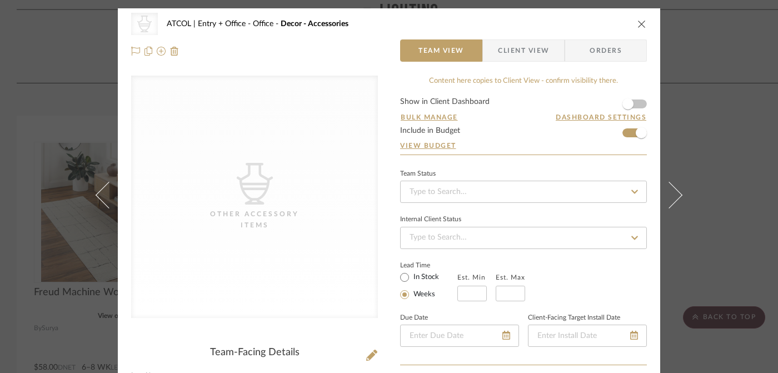
click at [671, 198] on icon at bounding box center [669, 194] width 27 height 27
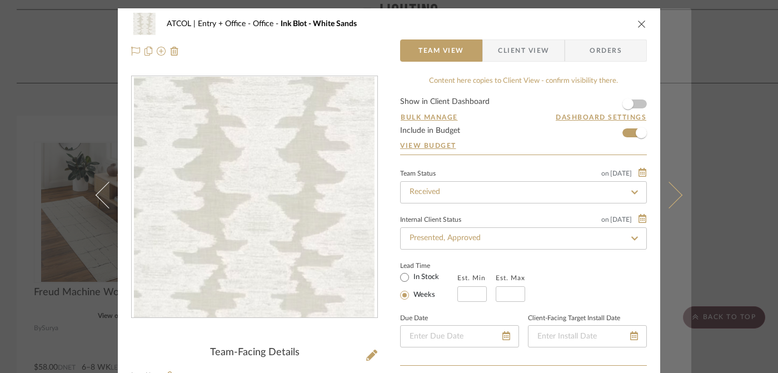
click at [671, 198] on icon at bounding box center [669, 194] width 27 height 27
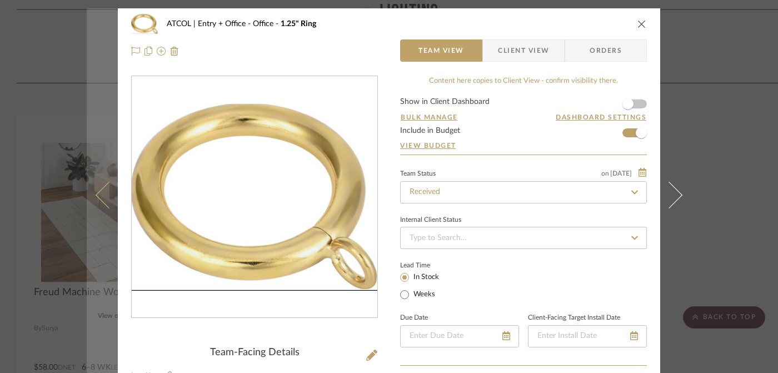
click at [108, 201] on icon at bounding box center [109, 194] width 27 height 27
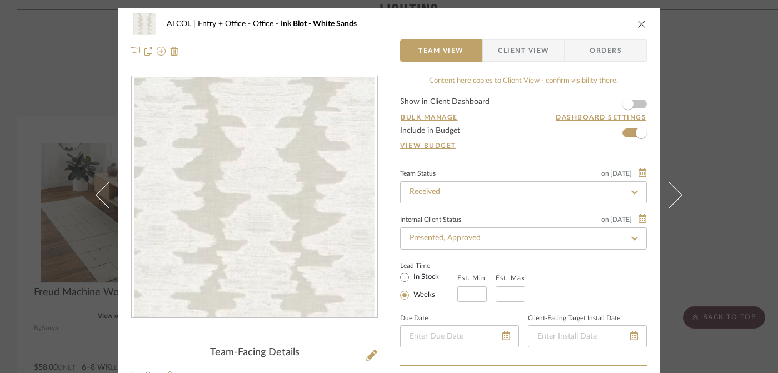
click at [579, 54] on span "Orders" at bounding box center [605, 50] width 57 height 22
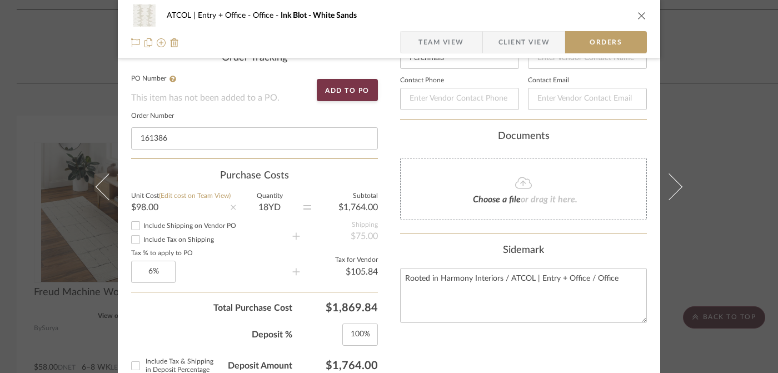
scroll to position [299, 0]
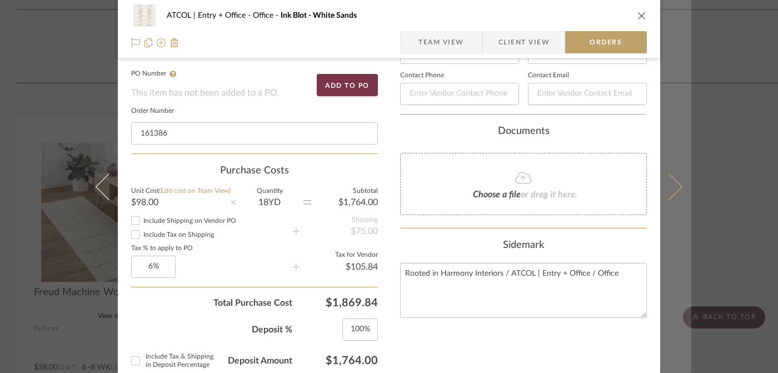
click at [673, 189] on icon at bounding box center [669, 186] width 27 height 27
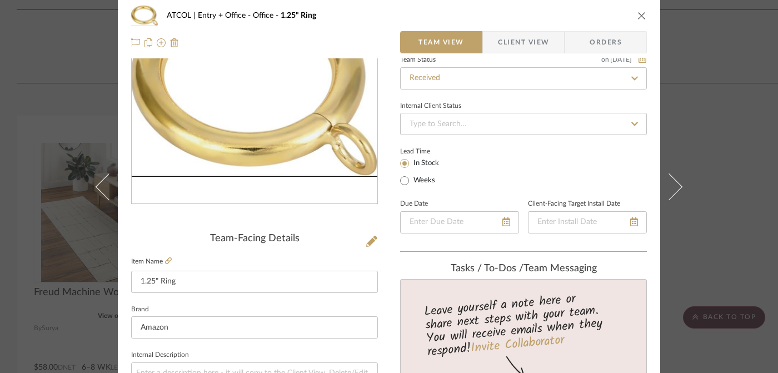
scroll to position [0, 0]
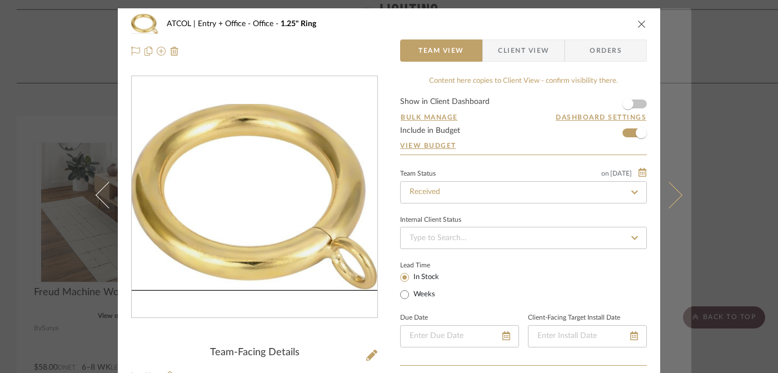
click at [673, 187] on button at bounding box center [675, 194] width 31 height 373
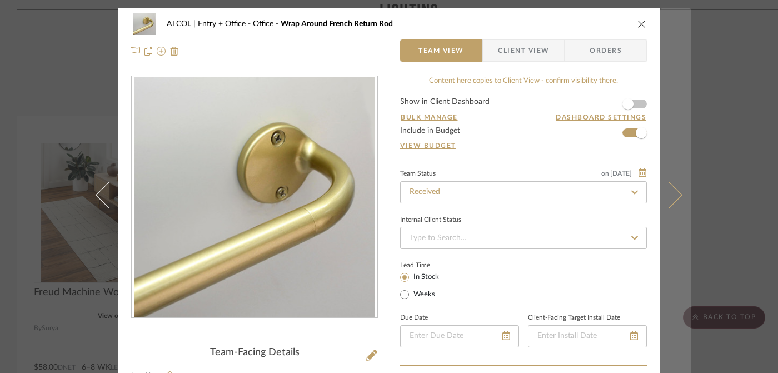
click at [673, 188] on button at bounding box center [675, 194] width 31 height 373
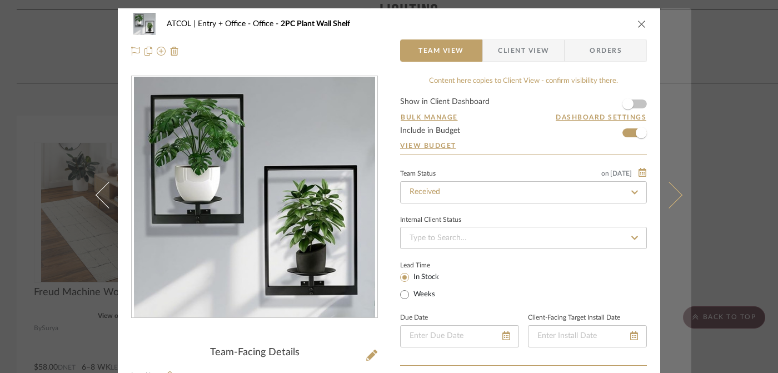
click at [673, 188] on button at bounding box center [675, 194] width 31 height 373
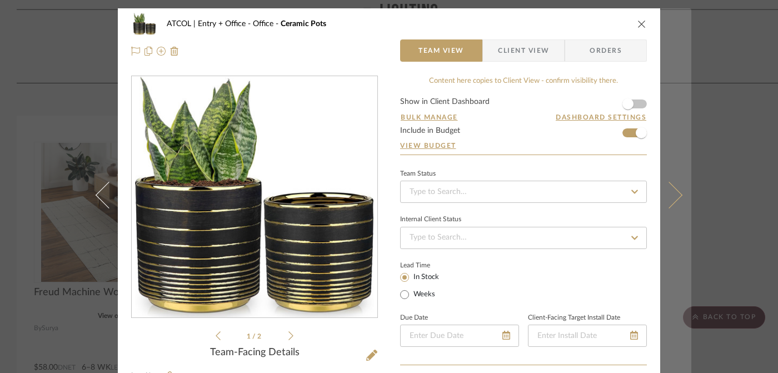
click at [673, 189] on button at bounding box center [675, 194] width 31 height 373
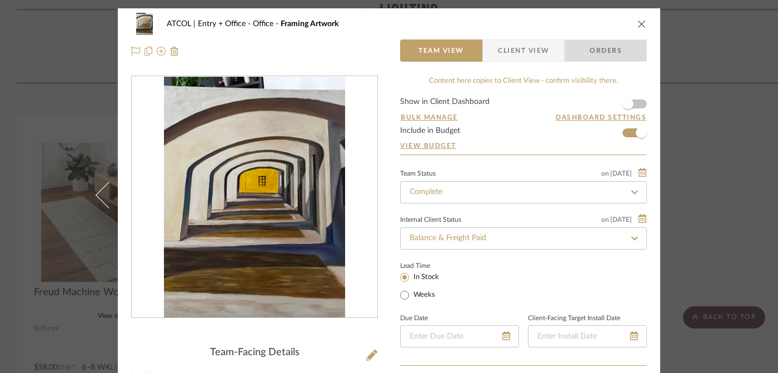
click at [591, 56] on span "Orders" at bounding box center [605, 50] width 57 height 22
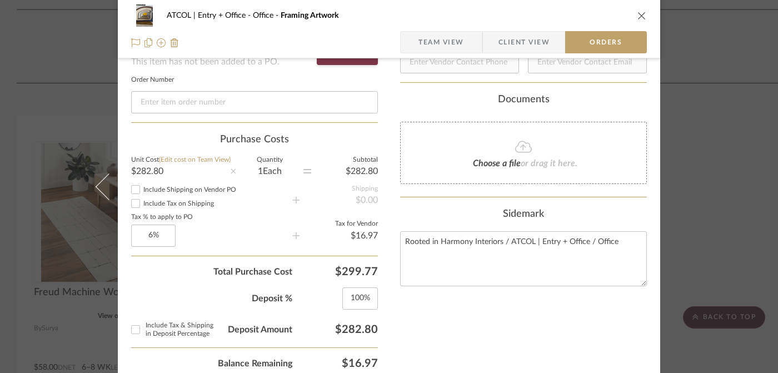
scroll to position [347, 0]
